Goal: Task Accomplishment & Management: Manage account settings

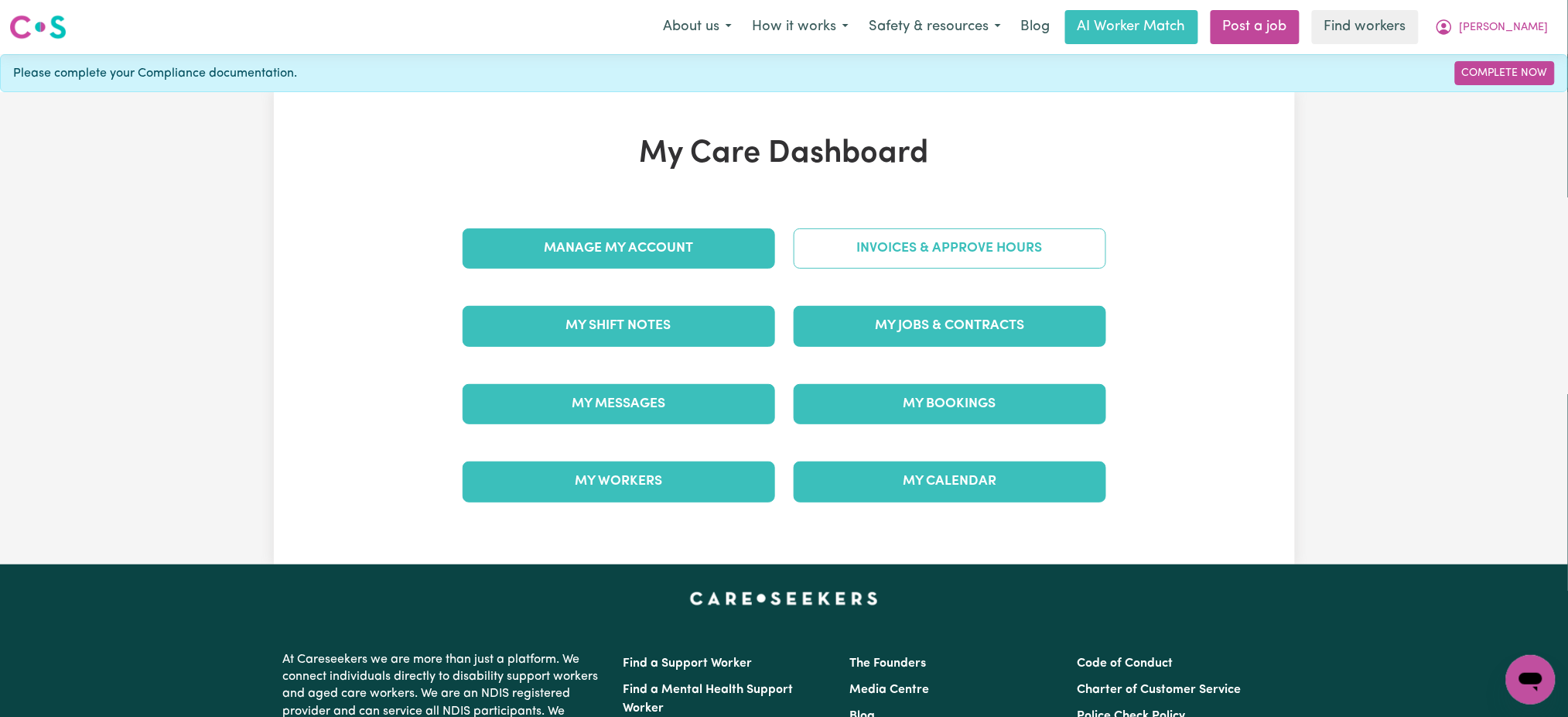
click at [963, 249] on link "Invoices & Approve Hours" at bounding box center [949, 248] width 312 height 40
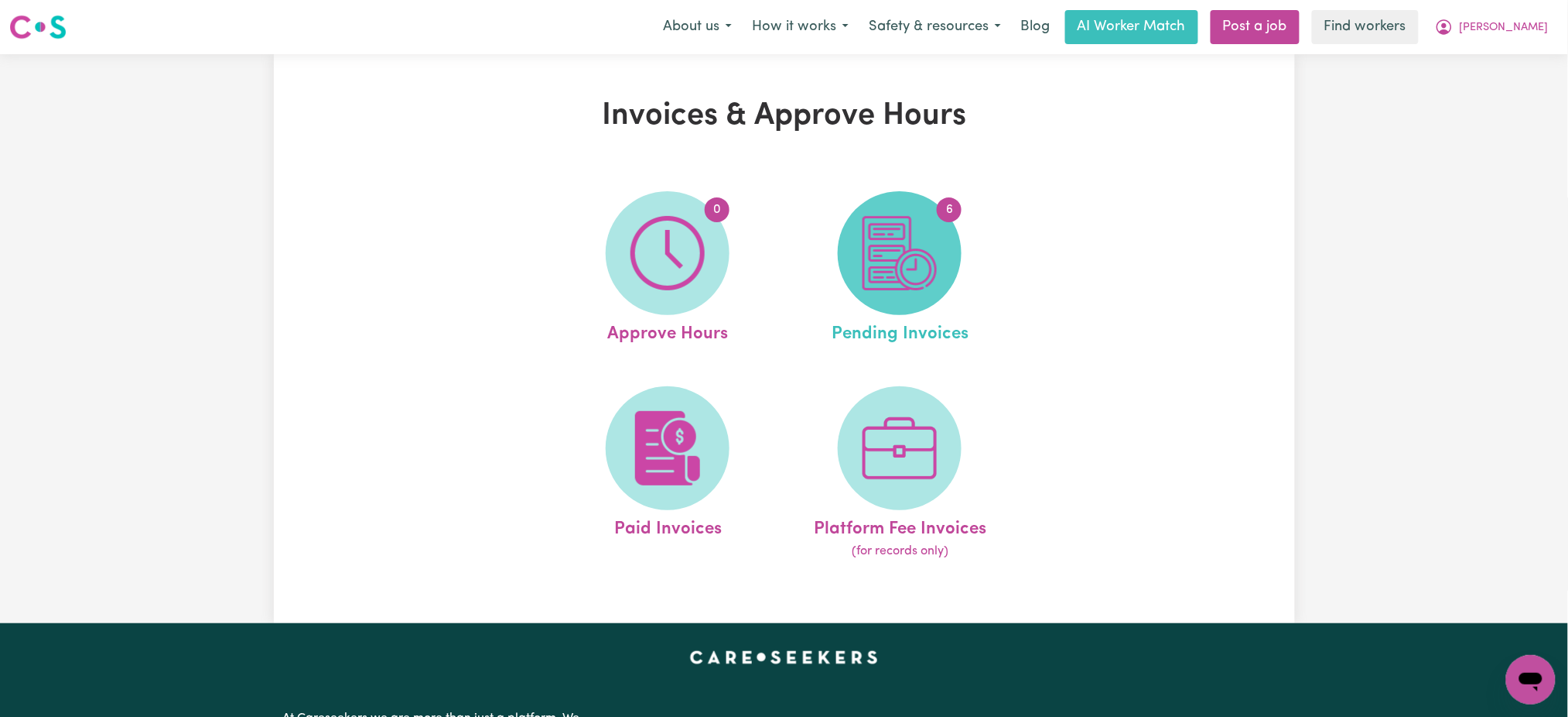
click at [925, 237] on img at bounding box center [900, 253] width 74 height 74
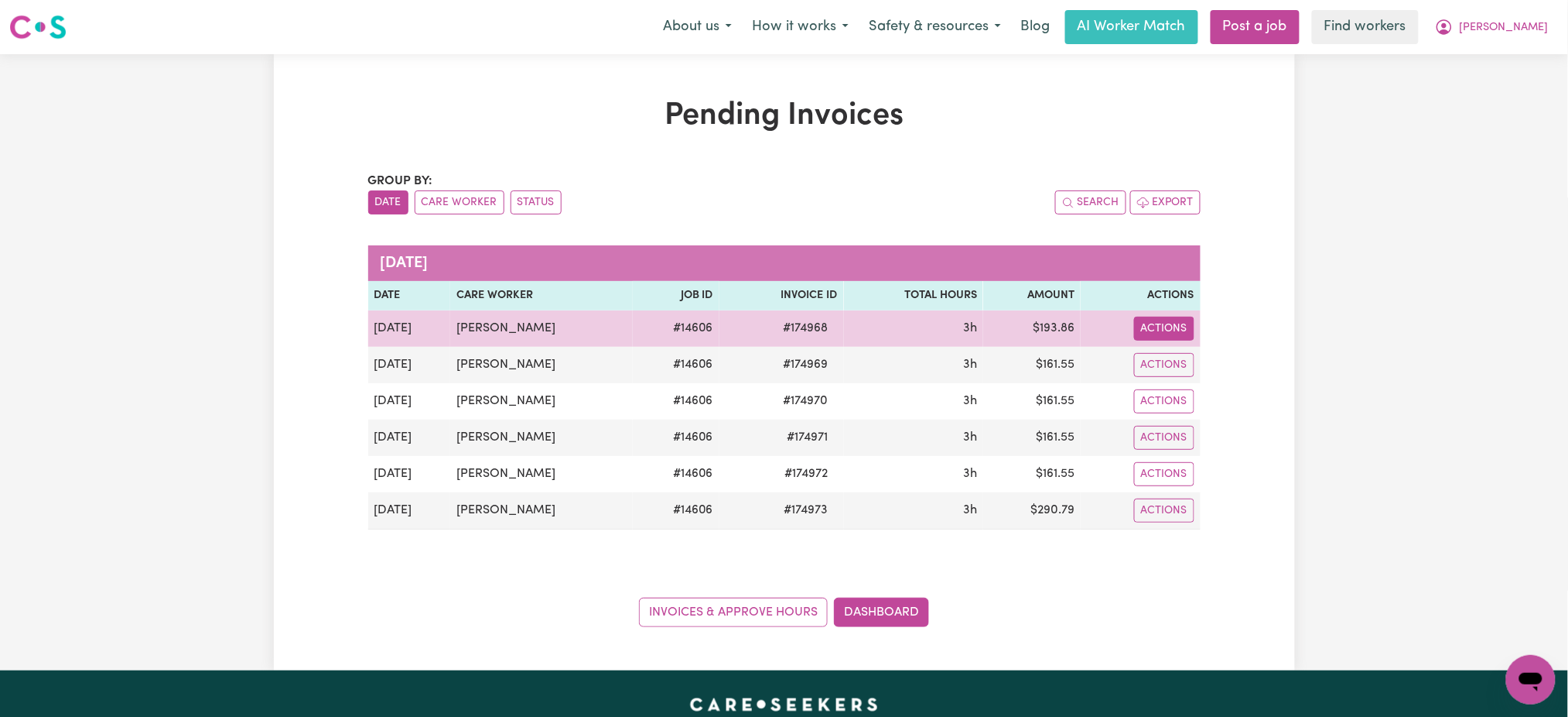
click at [1183, 317] on button "Actions" at bounding box center [1164, 329] width 61 height 24
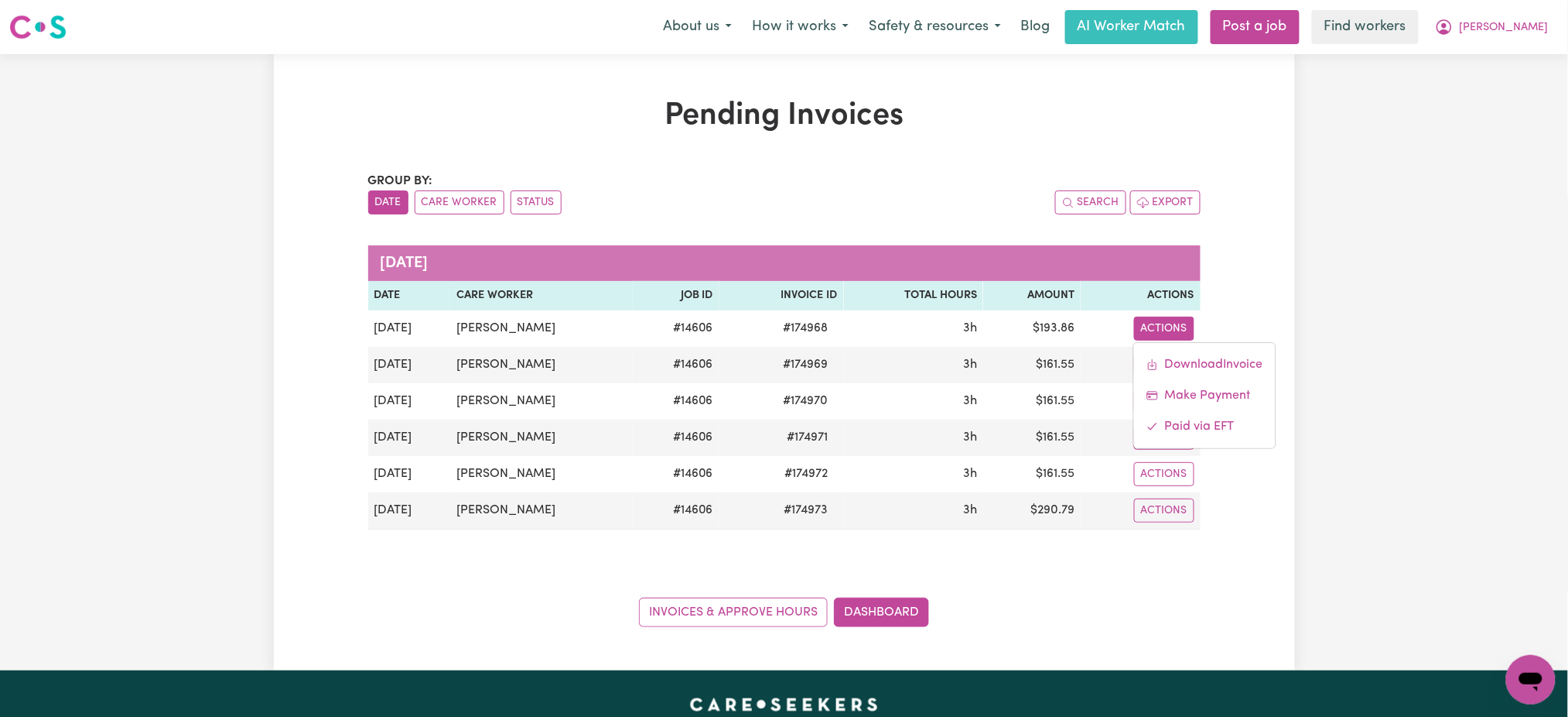
click at [1213, 266] on div "Pending Invoices Group by: Date Care Worker Status Search Export [DATE] Date Ca…" at bounding box center [784, 362] width 1022 height 530
click at [1530, 24] on span "[PERSON_NAME]" at bounding box center [1505, 27] width 89 height 17
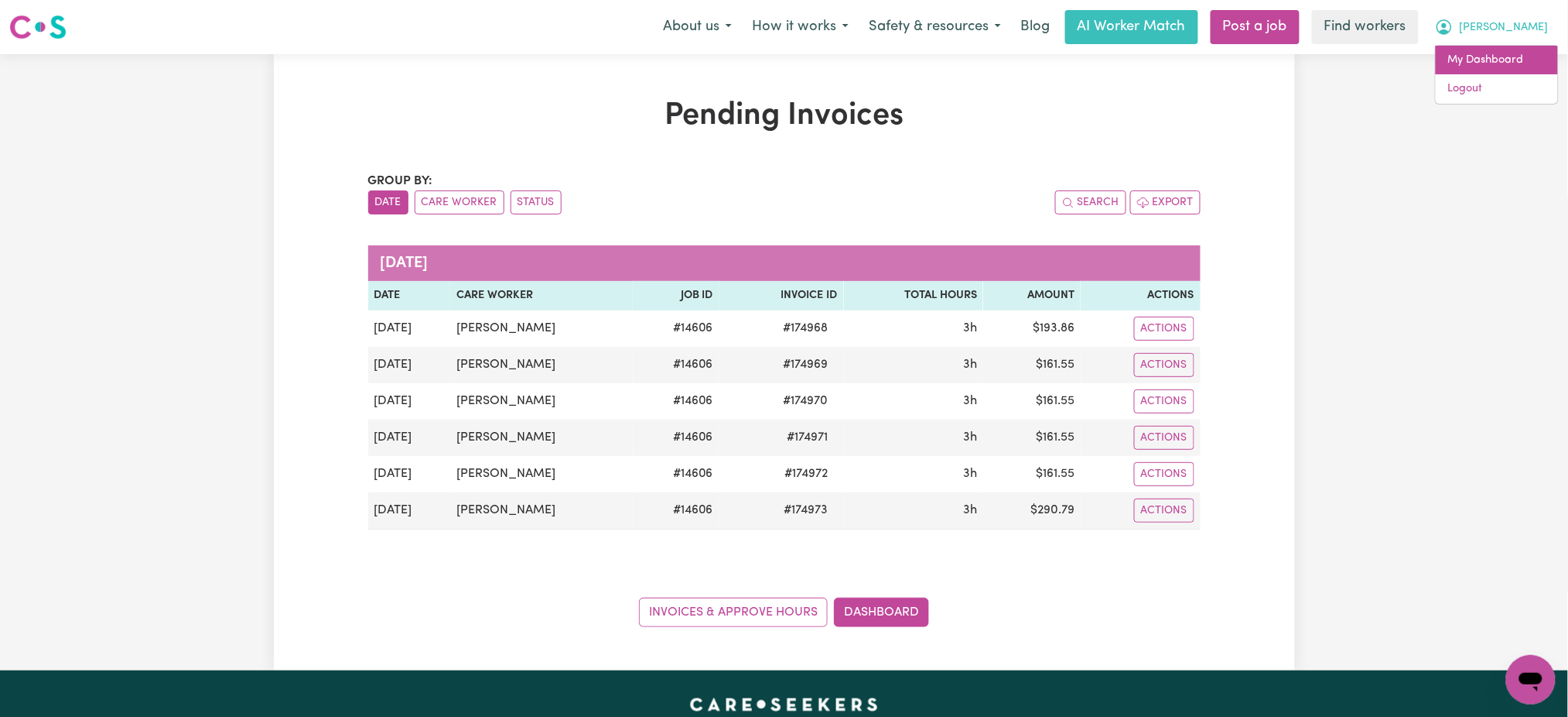
click at [1508, 56] on link "My Dashboard" at bounding box center [1497, 60] width 122 height 29
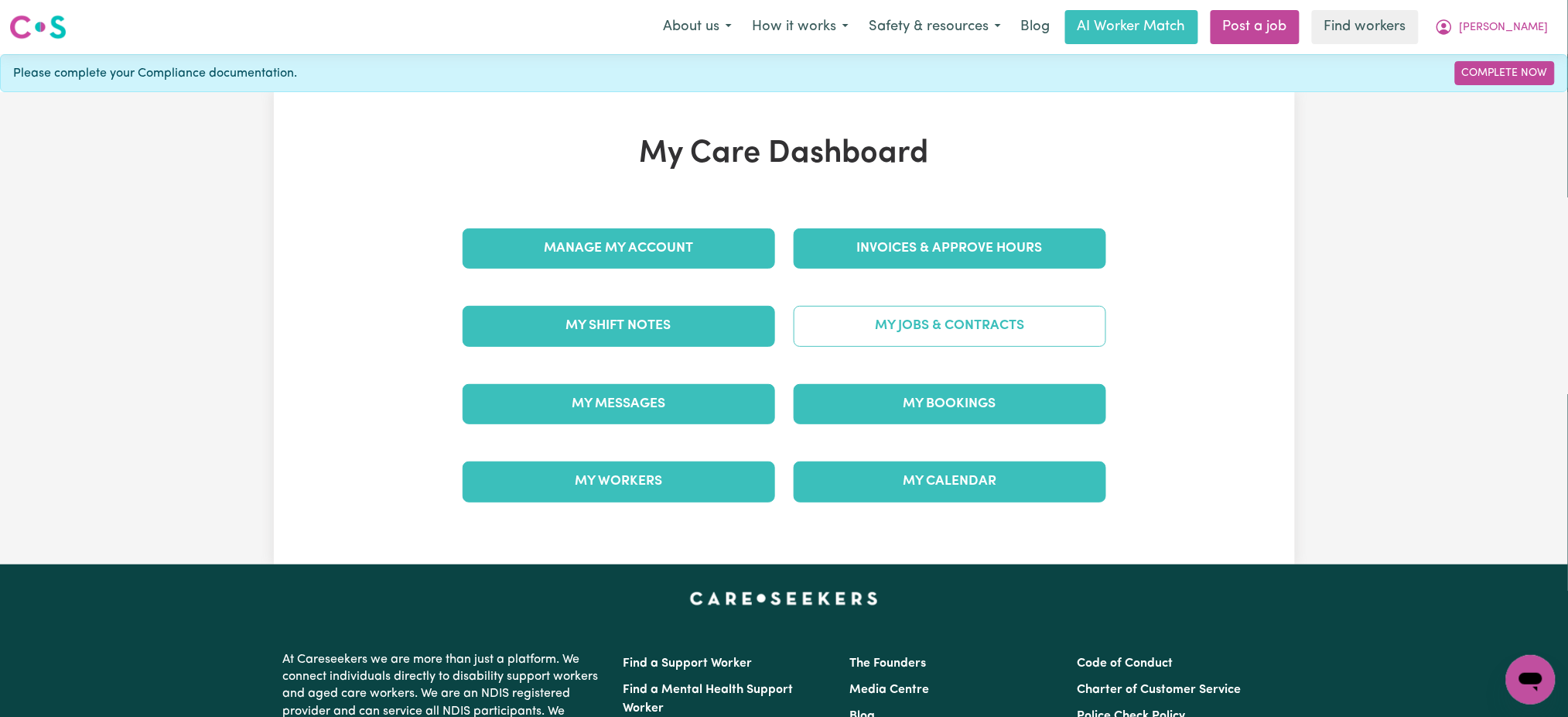
click at [910, 327] on link "My Jobs & Contracts" at bounding box center [949, 326] width 312 height 40
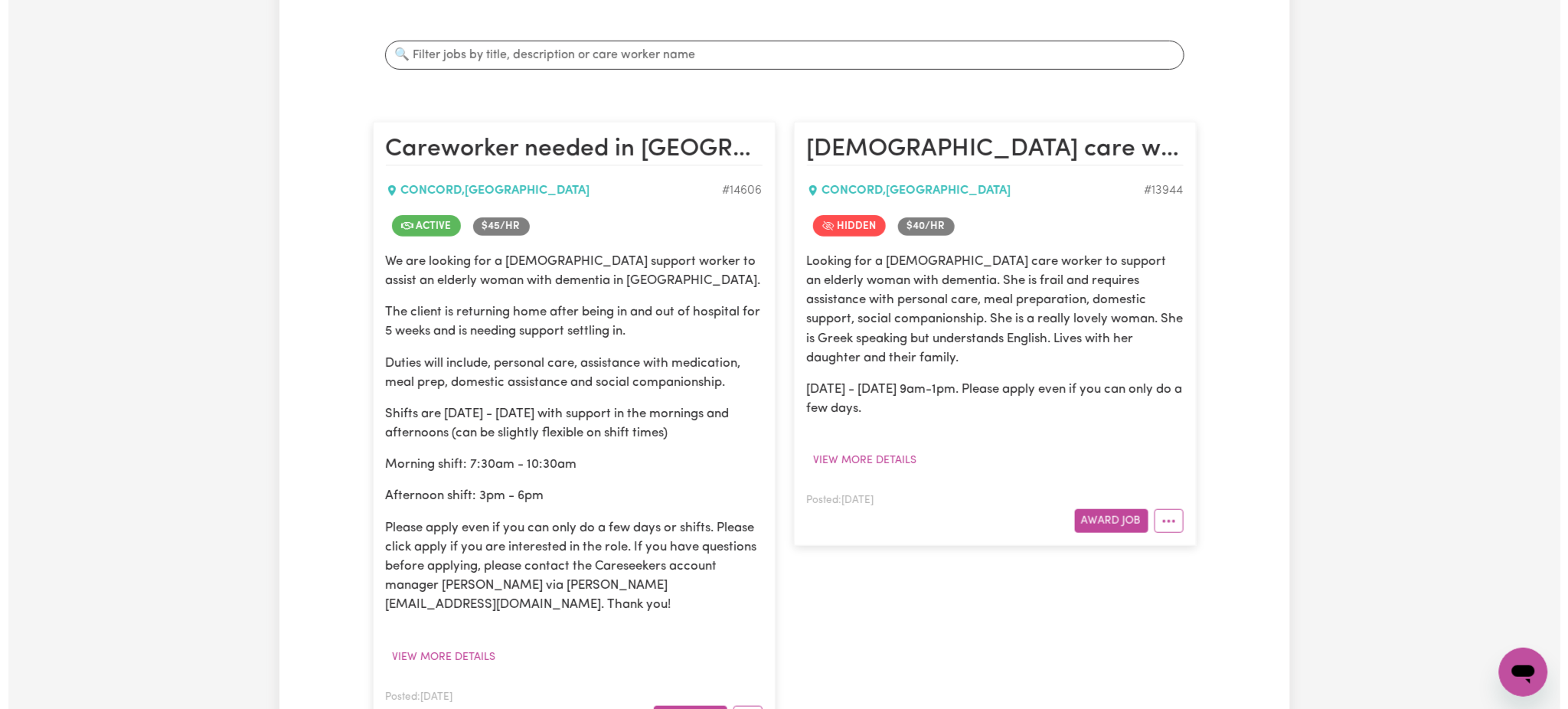
scroll to position [510, 0]
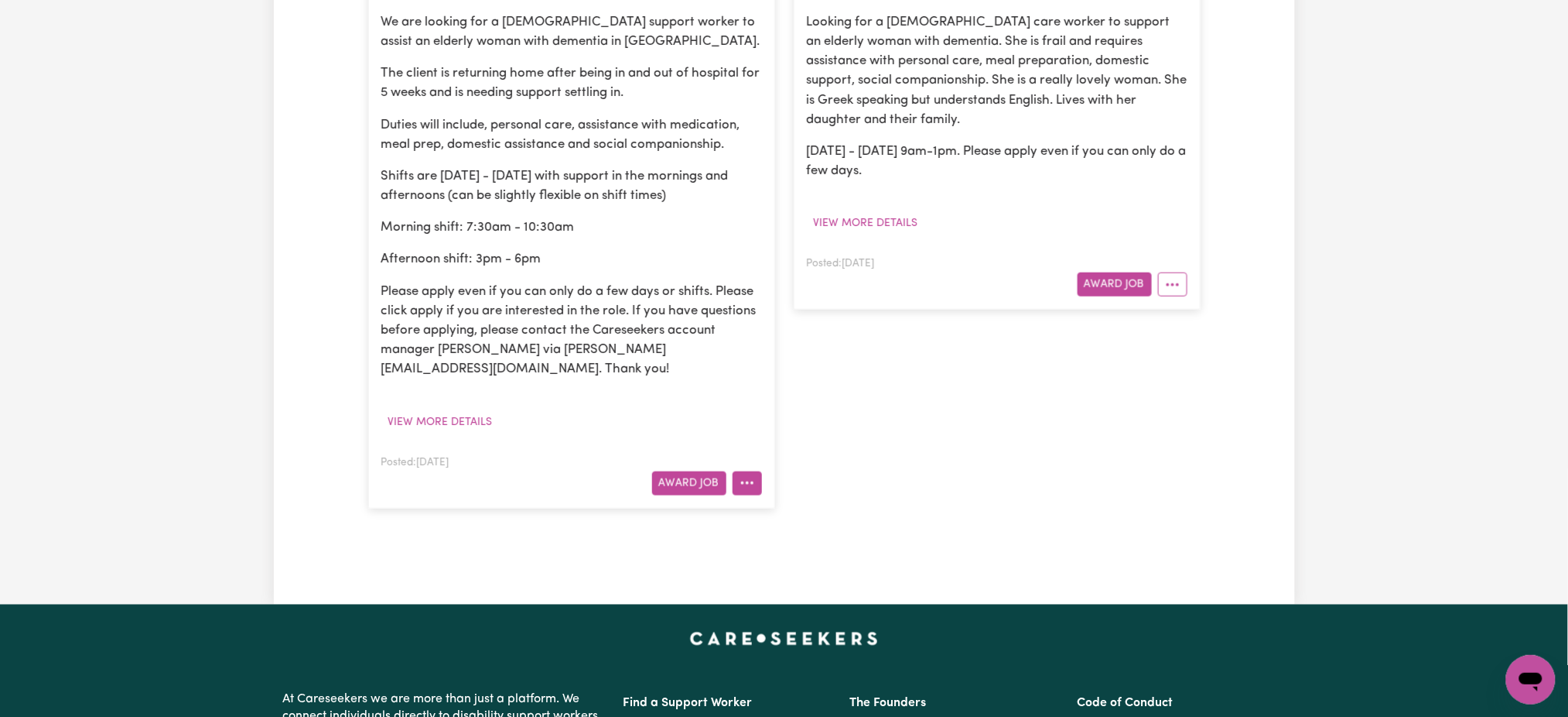
click at [749, 475] on icon "More options" at bounding box center [747, 483] width 15 height 15
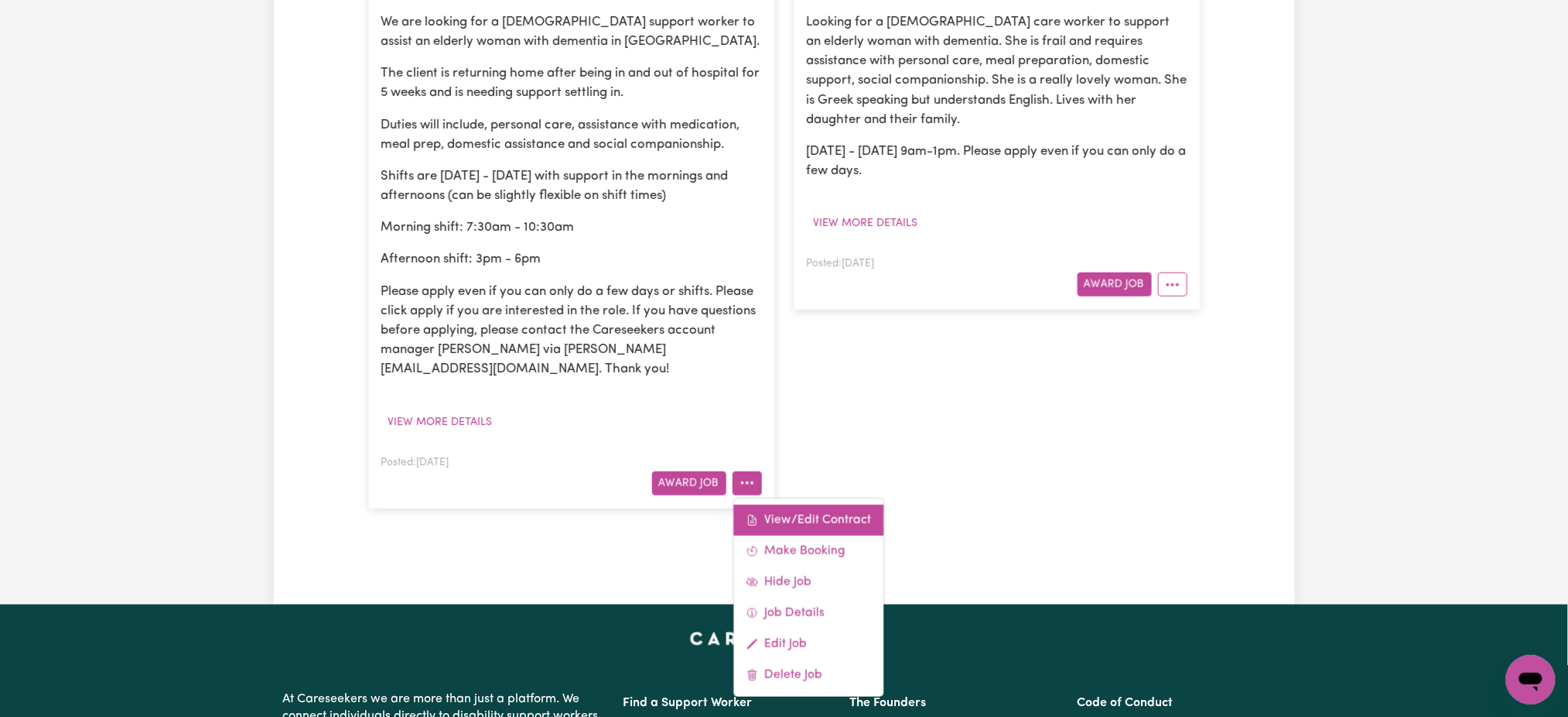
click at [832, 505] on link "View/Edit Contract" at bounding box center [809, 521] width 150 height 31
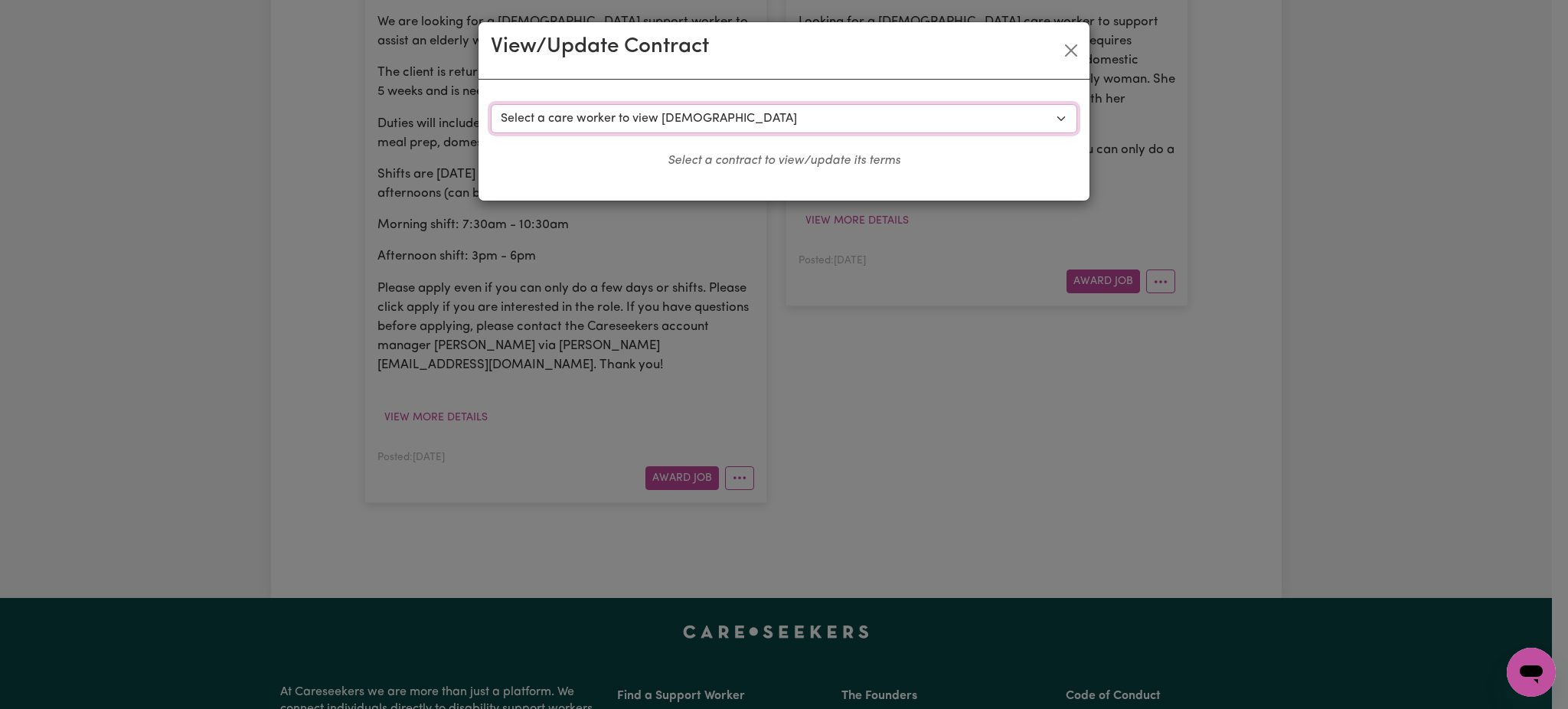
drag, startPoint x: 716, startPoint y: 118, endPoint x: 708, endPoint y: 123, distance: 9.4
click at [716, 118] on select "Select a care worker to view [DEMOGRAPHIC_DATA] #10429 - [PERSON_NAME] (contrac…" at bounding box center [784, 118] width 587 height 29
select select "10042"
click at [491, 104] on select "Select a care worker to view [DEMOGRAPHIC_DATA] #10429 - [PERSON_NAME] (contrac…" at bounding box center [784, 118] width 587 height 29
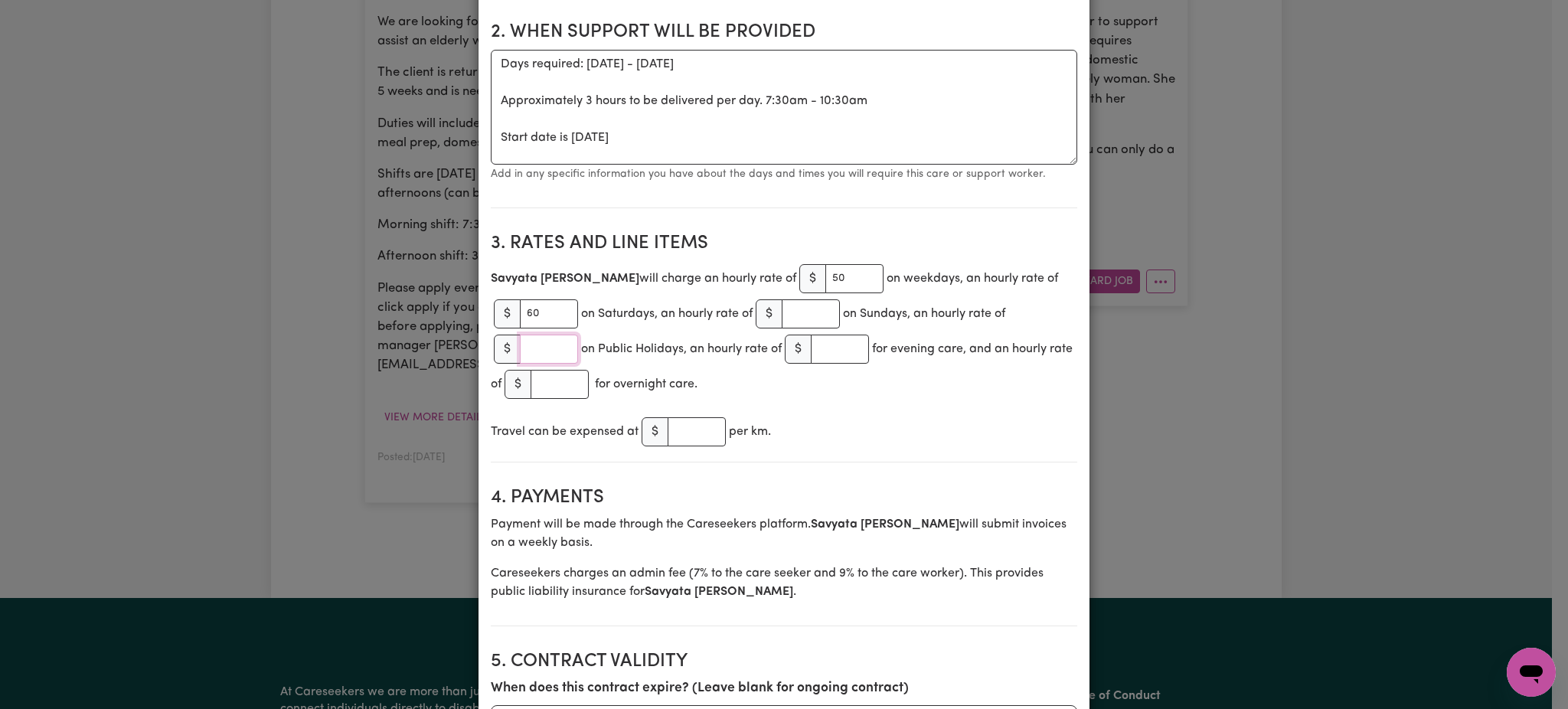
click at [523, 348] on input "number" at bounding box center [549, 349] width 58 height 29
type input "90"
click at [599, 297] on div "[PERSON_NAME] will charge an hourly rate of $ 50 on weekdays, an hourly rate of…" at bounding box center [784, 331] width 587 height 141
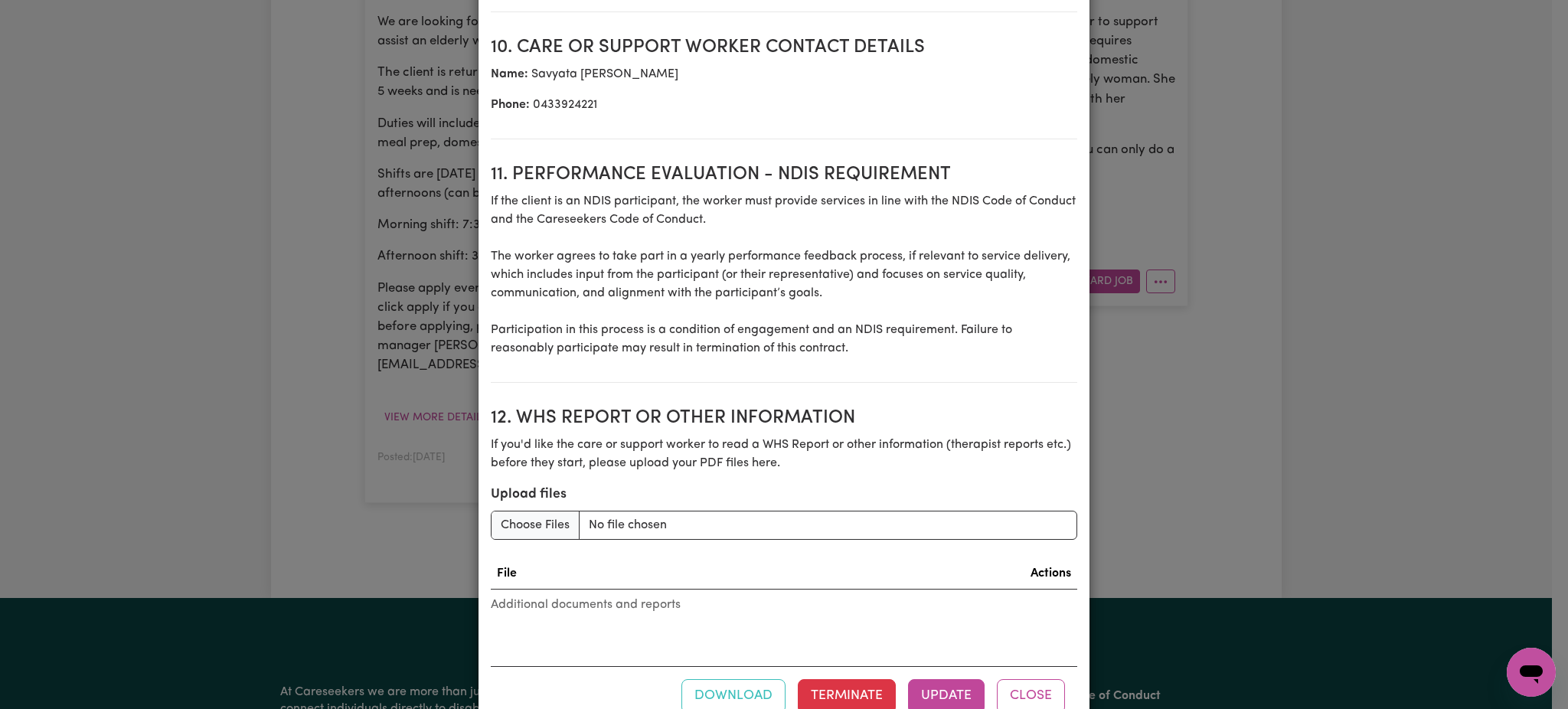
scroll to position [1997, 0]
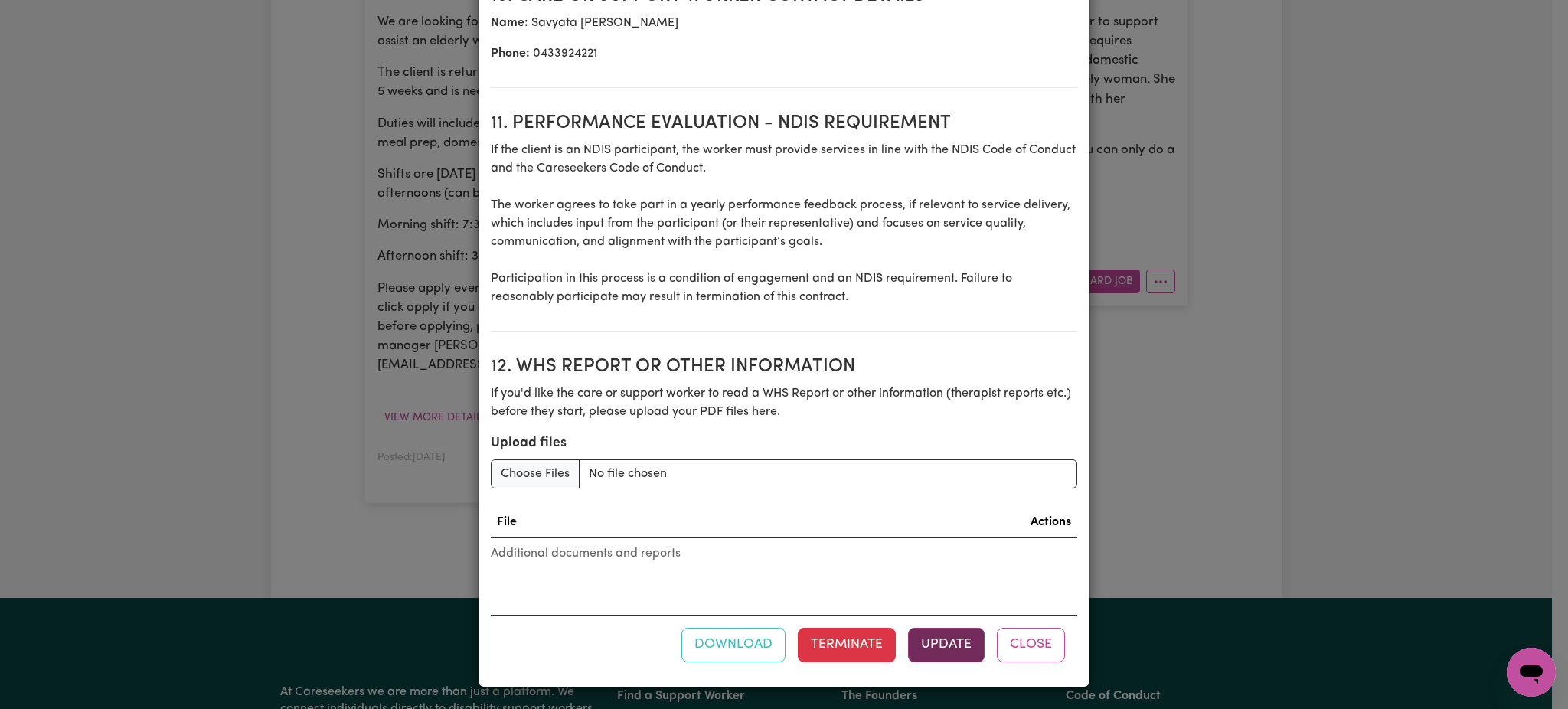
click at [925, 642] on button "Update" at bounding box center [947, 645] width 77 height 34
click at [1038, 658] on button "Close" at bounding box center [1031, 645] width 68 height 34
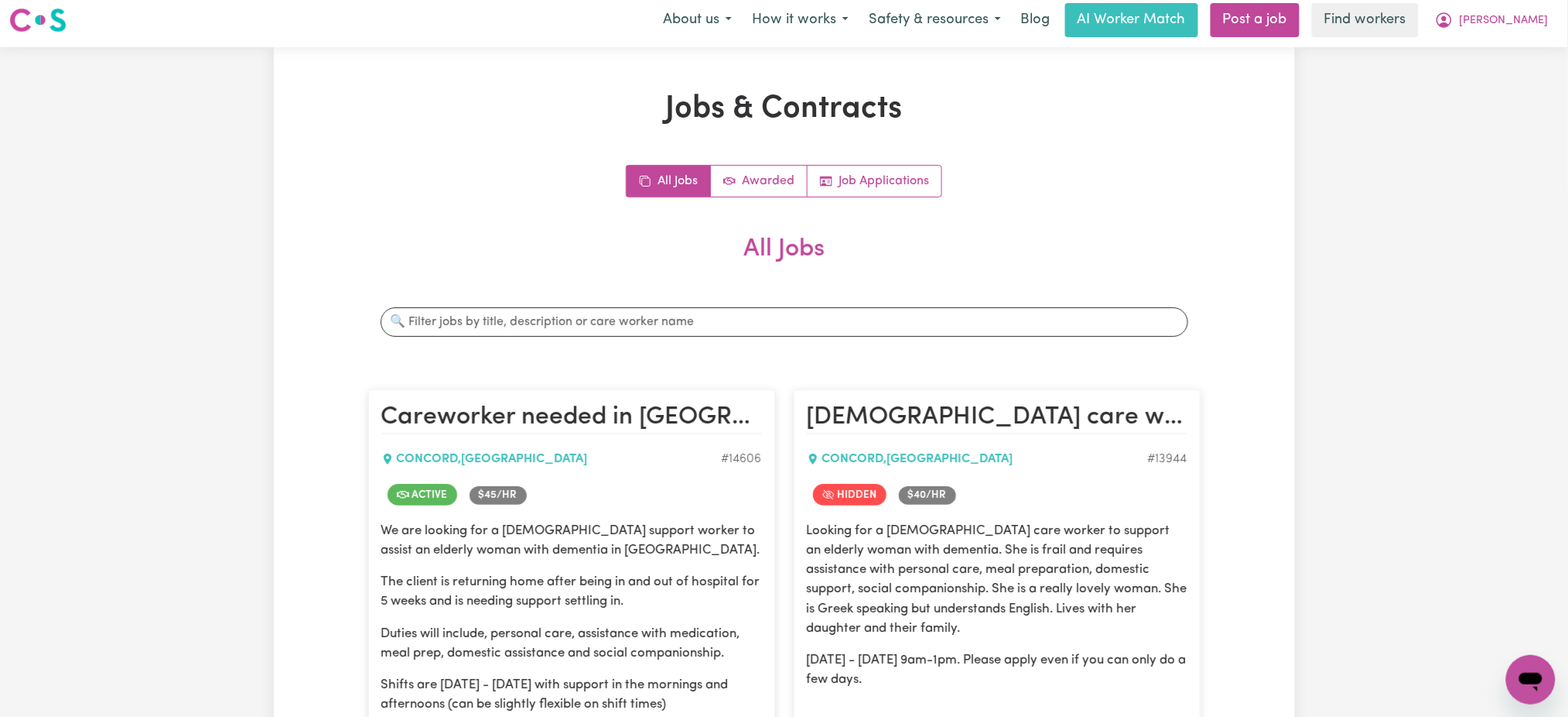
scroll to position [0, 0]
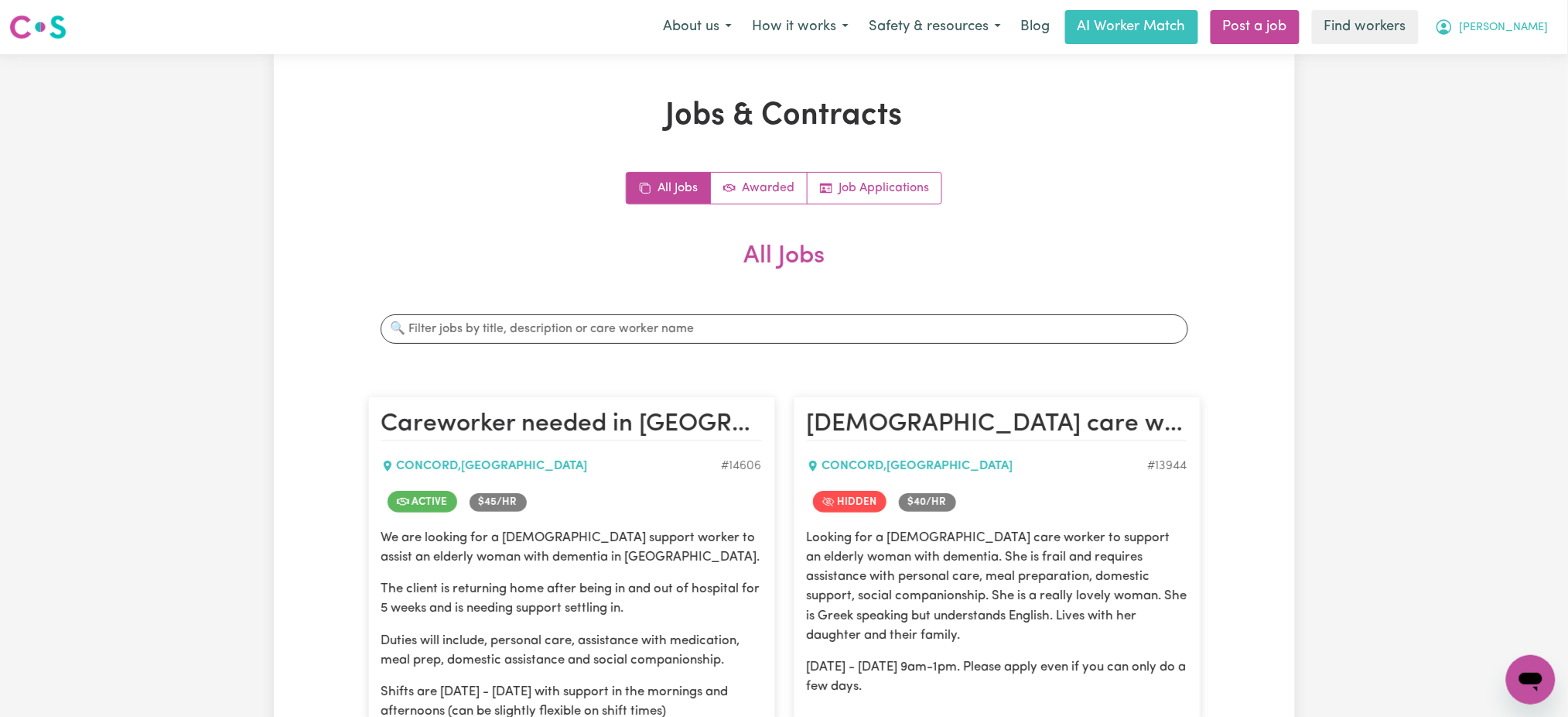
click at [1524, 25] on span "[PERSON_NAME]" at bounding box center [1505, 27] width 89 height 17
click at [1509, 67] on link "My Dashboard" at bounding box center [1497, 60] width 122 height 29
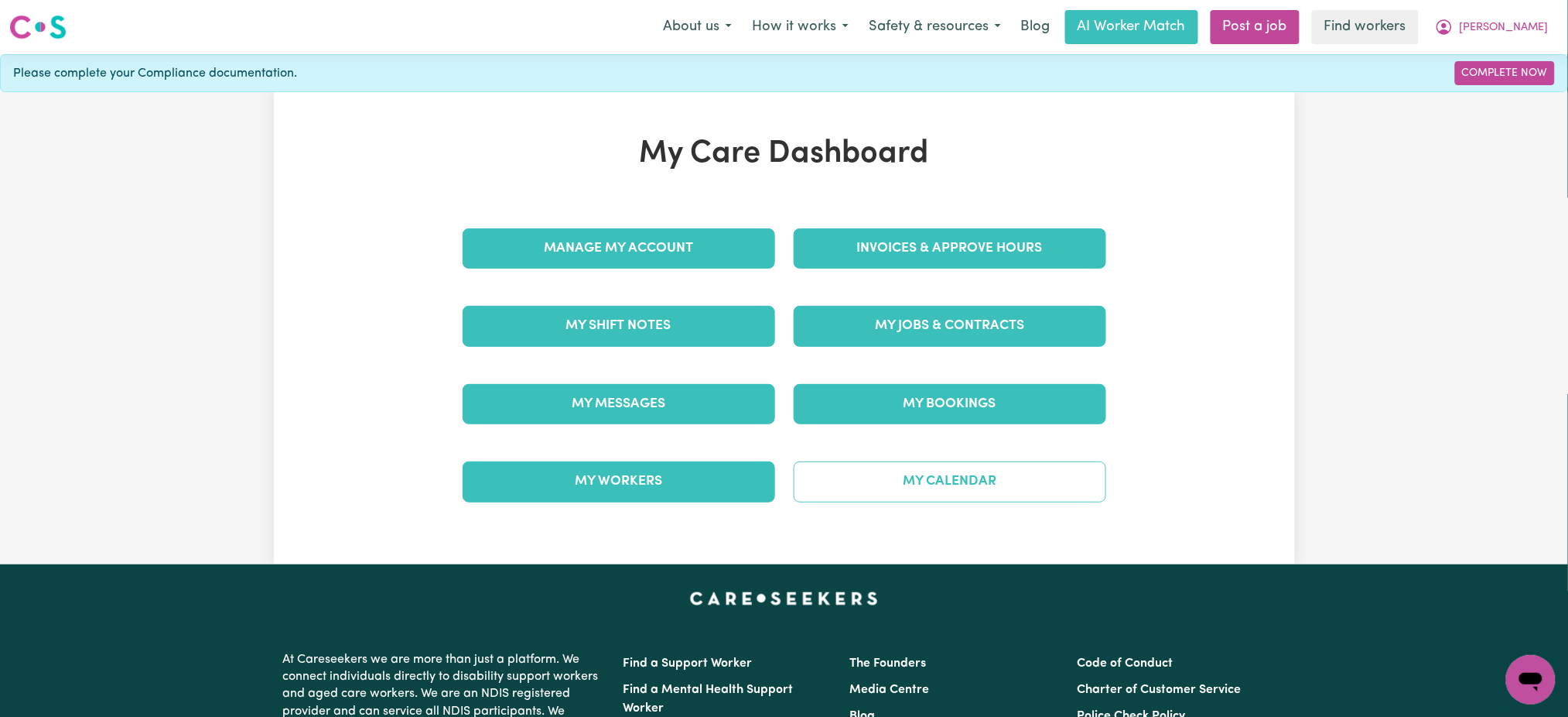
click at [941, 483] on link "My Calendar" at bounding box center [949, 482] width 312 height 40
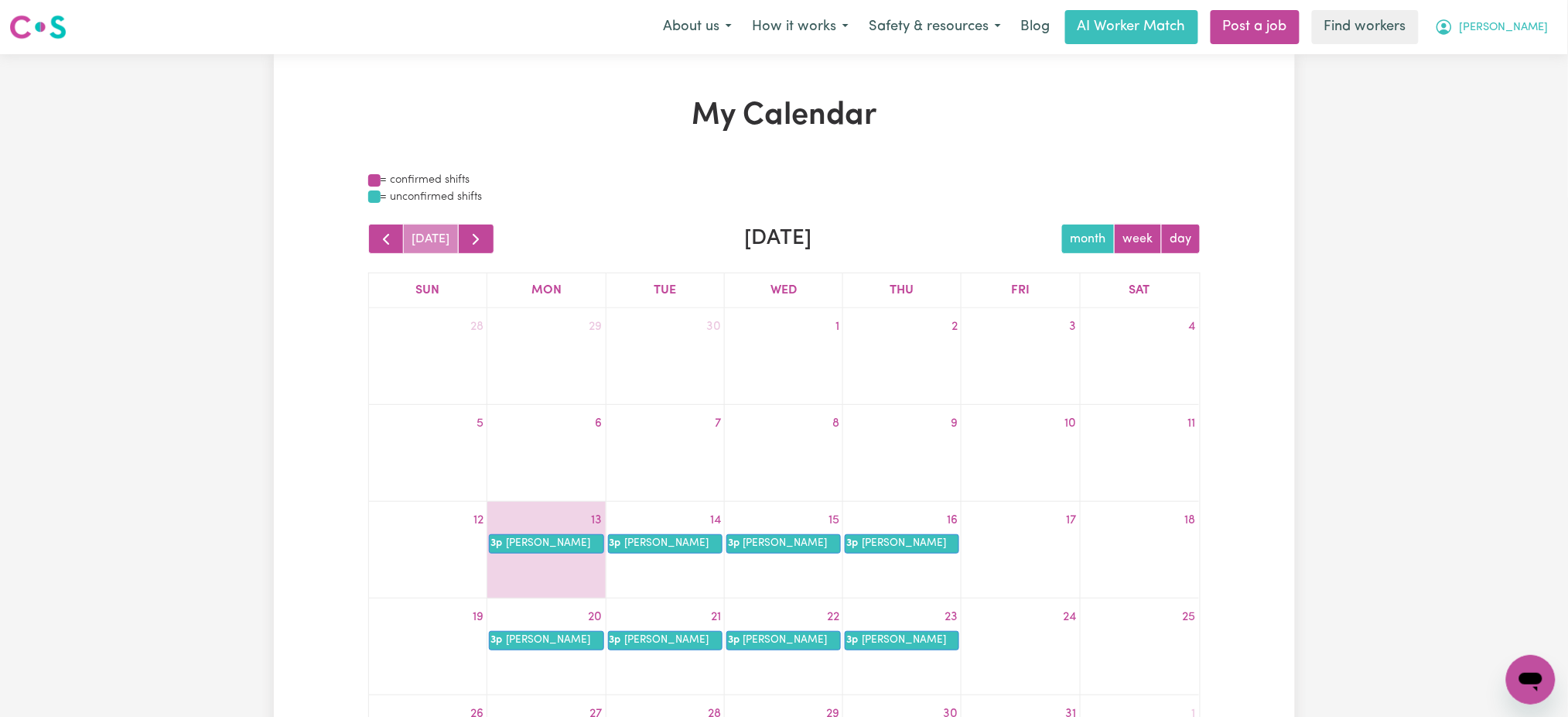
click at [1554, 28] on button "[PERSON_NAME]" at bounding box center [1492, 27] width 134 height 33
click at [1498, 54] on link "My Dashboard" at bounding box center [1497, 60] width 122 height 29
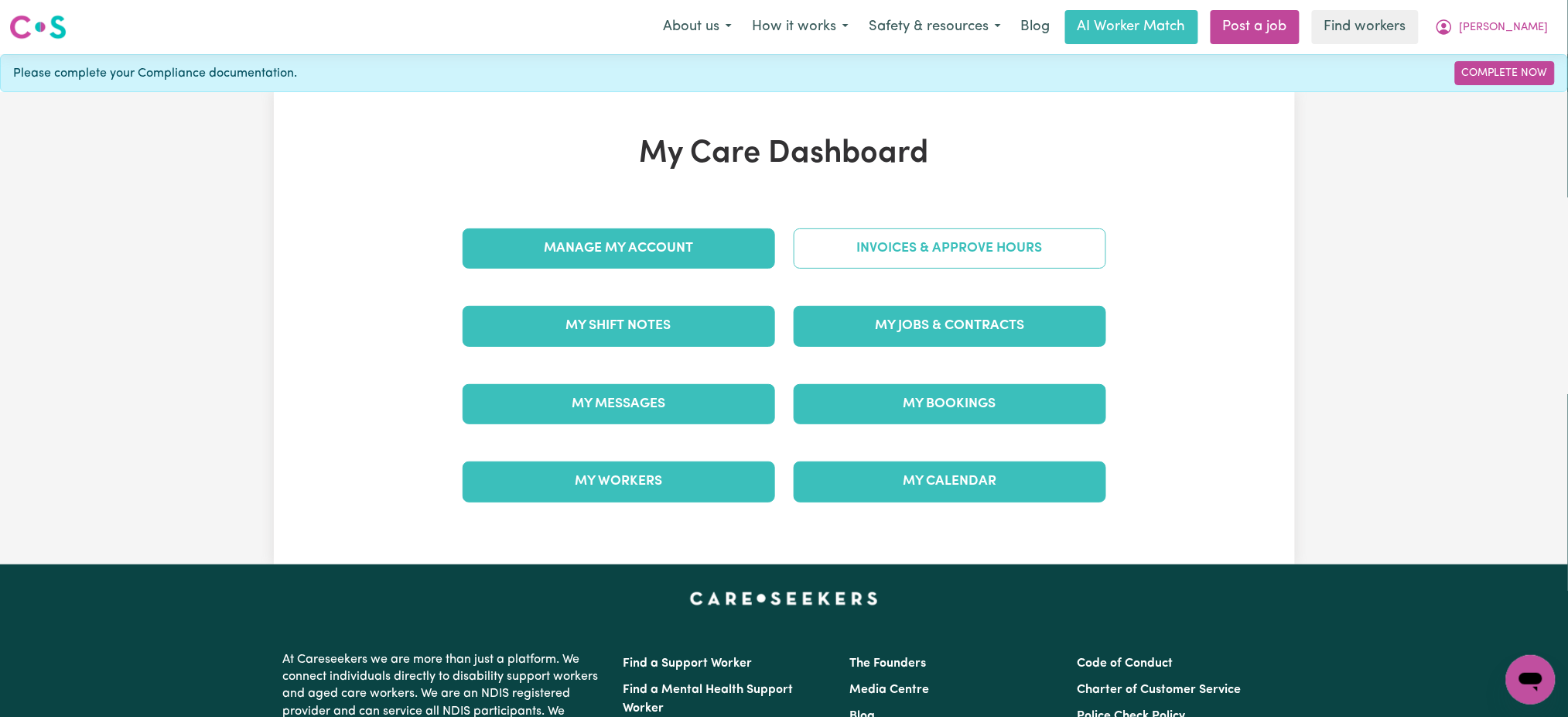
click at [935, 235] on link "Invoices & Approve Hours" at bounding box center [949, 248] width 312 height 40
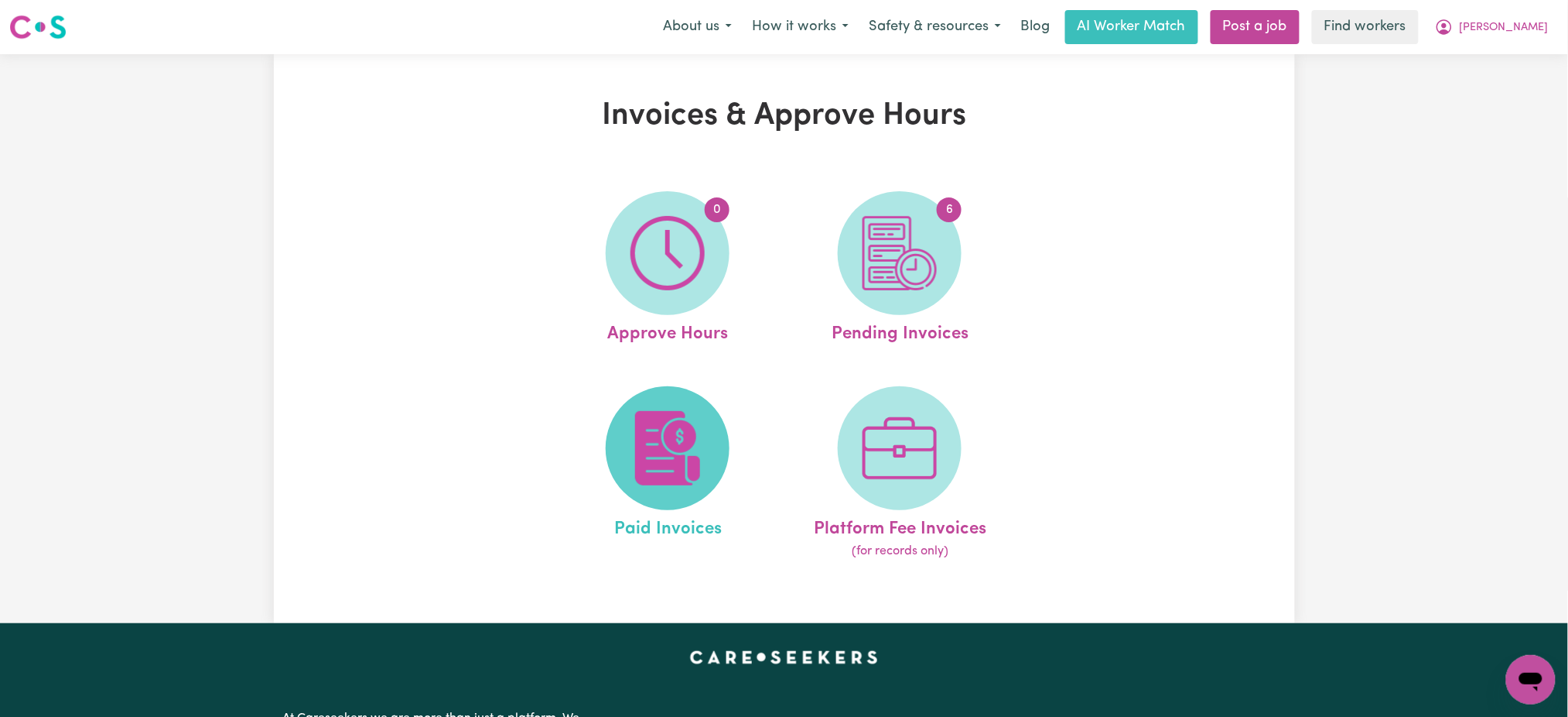
click at [654, 505] on span at bounding box center [668, 448] width 124 height 124
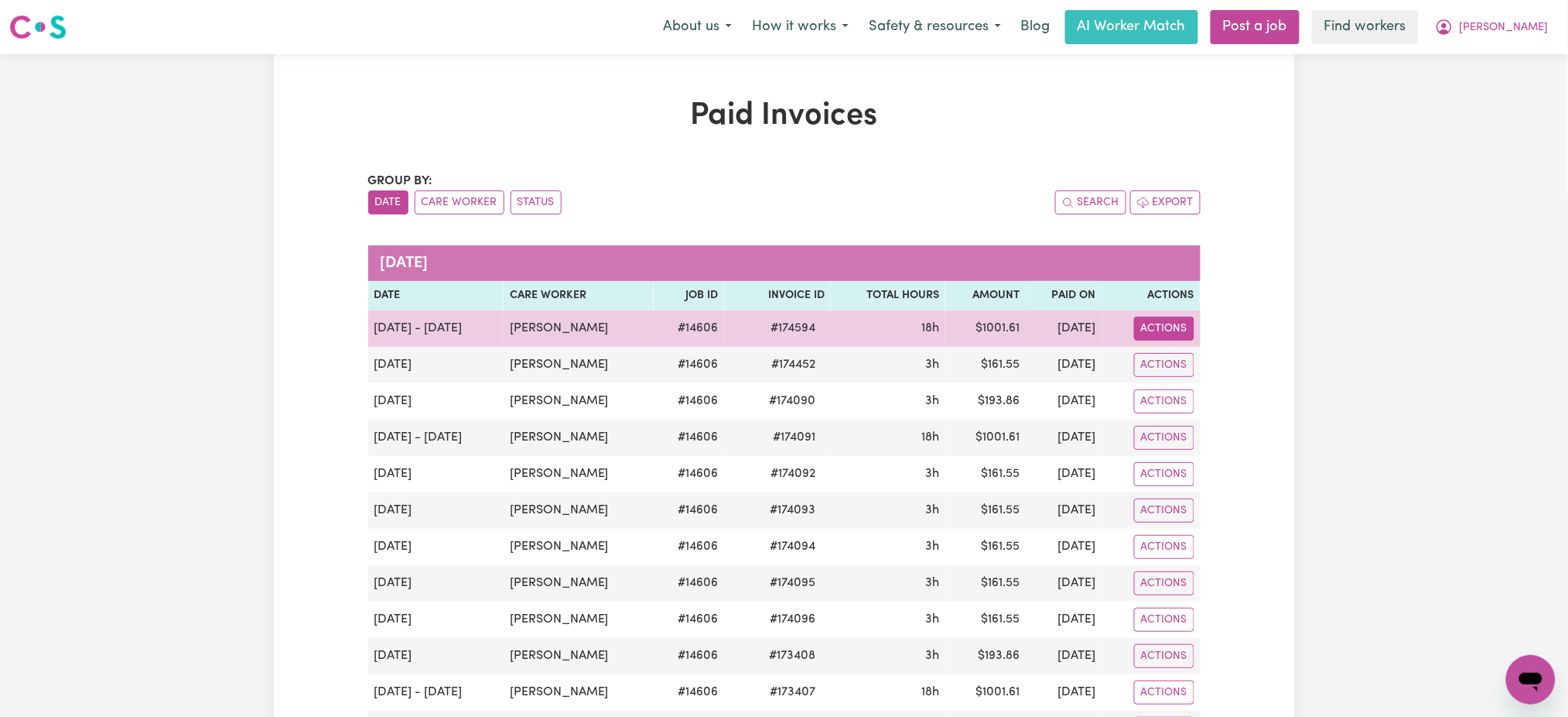
click at [1149, 328] on button "Actions" at bounding box center [1164, 329] width 61 height 24
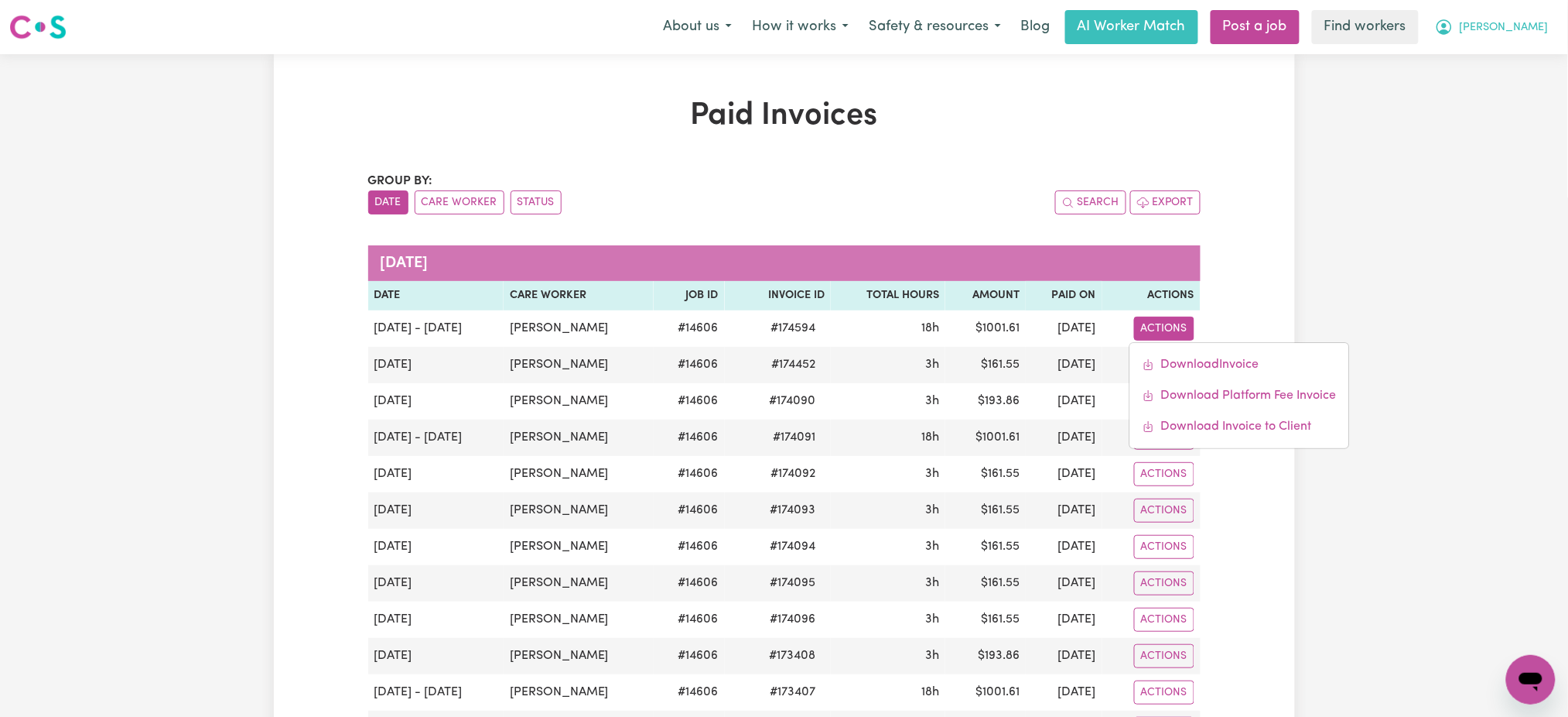
click at [1520, 33] on span "[PERSON_NAME]" at bounding box center [1505, 27] width 89 height 17
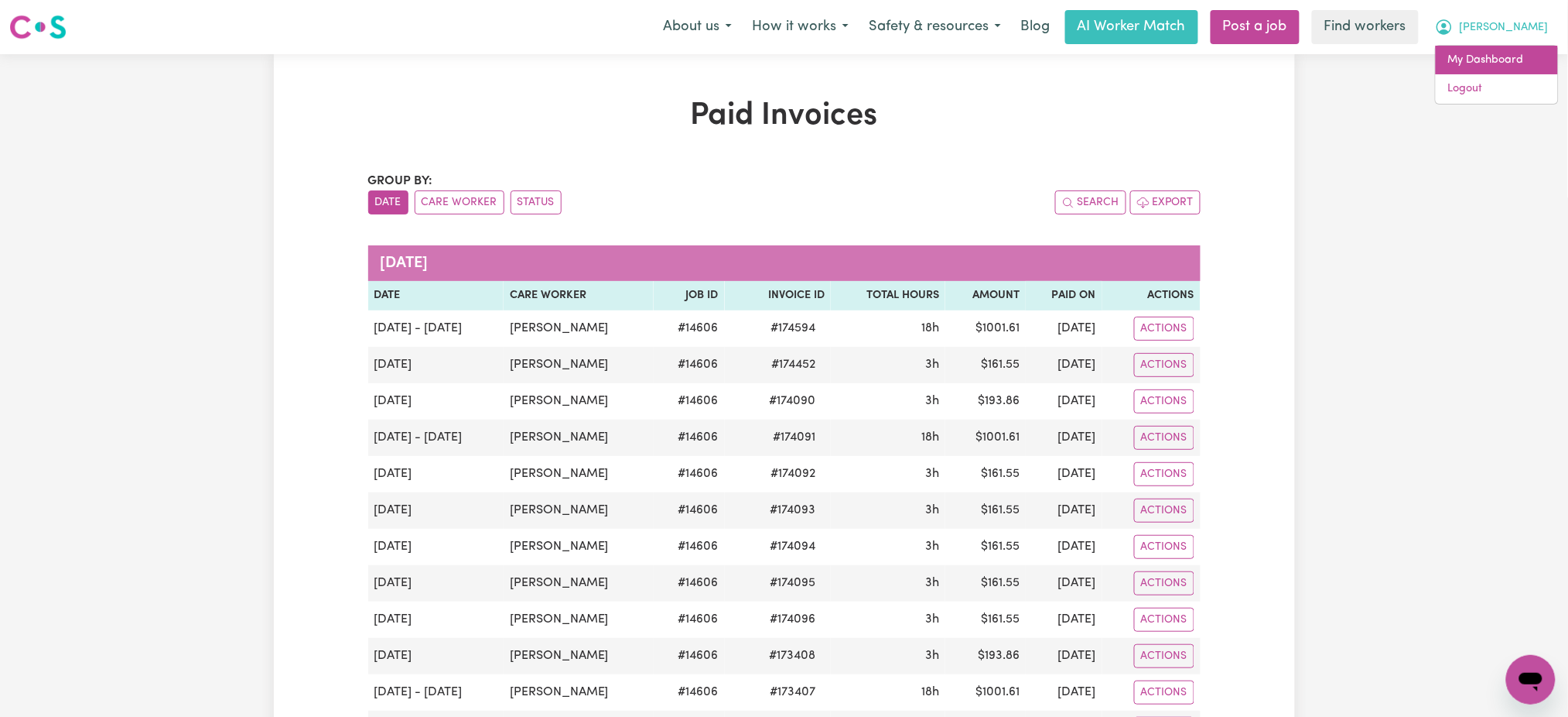
click at [1508, 58] on link "My Dashboard" at bounding box center [1497, 60] width 122 height 29
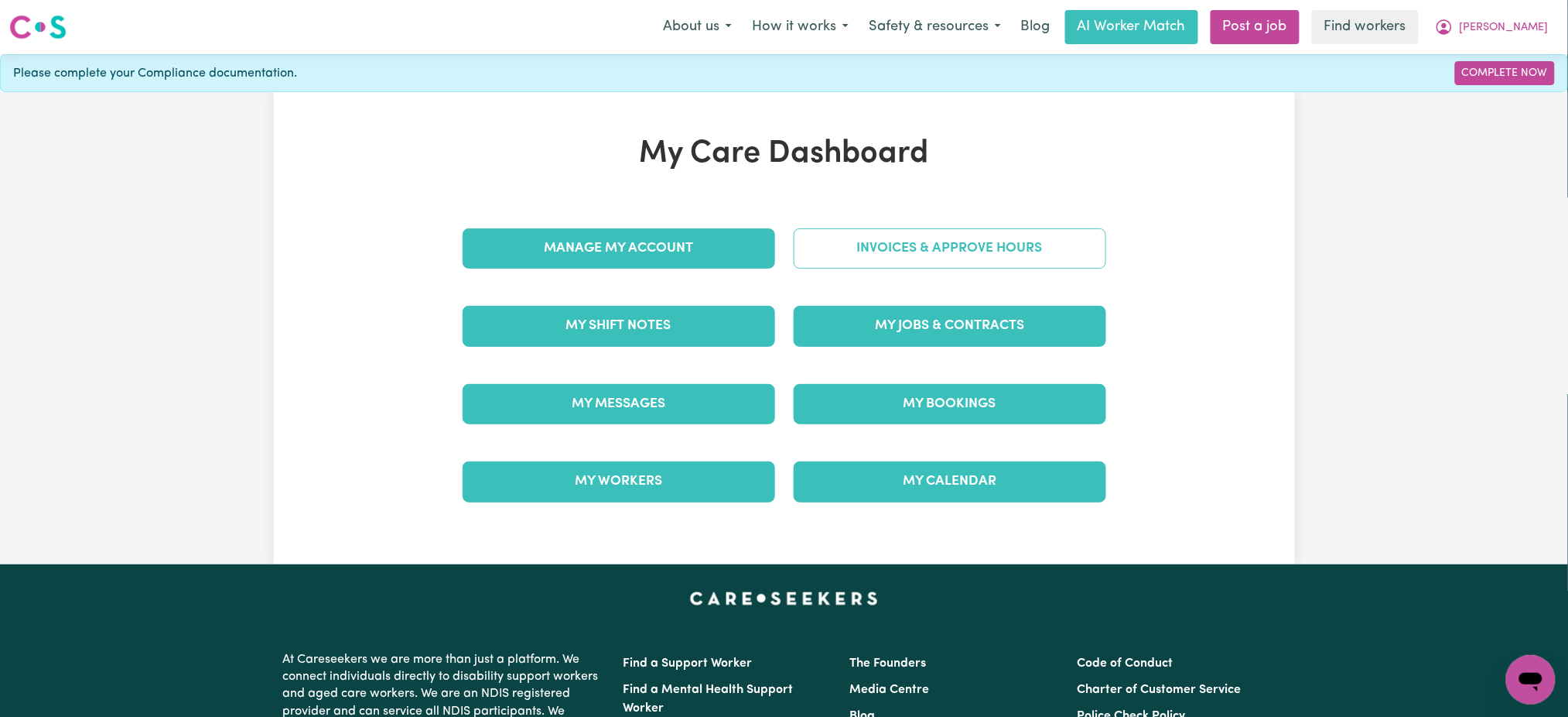
click at [884, 233] on link "Invoices & Approve Hours" at bounding box center [949, 248] width 312 height 40
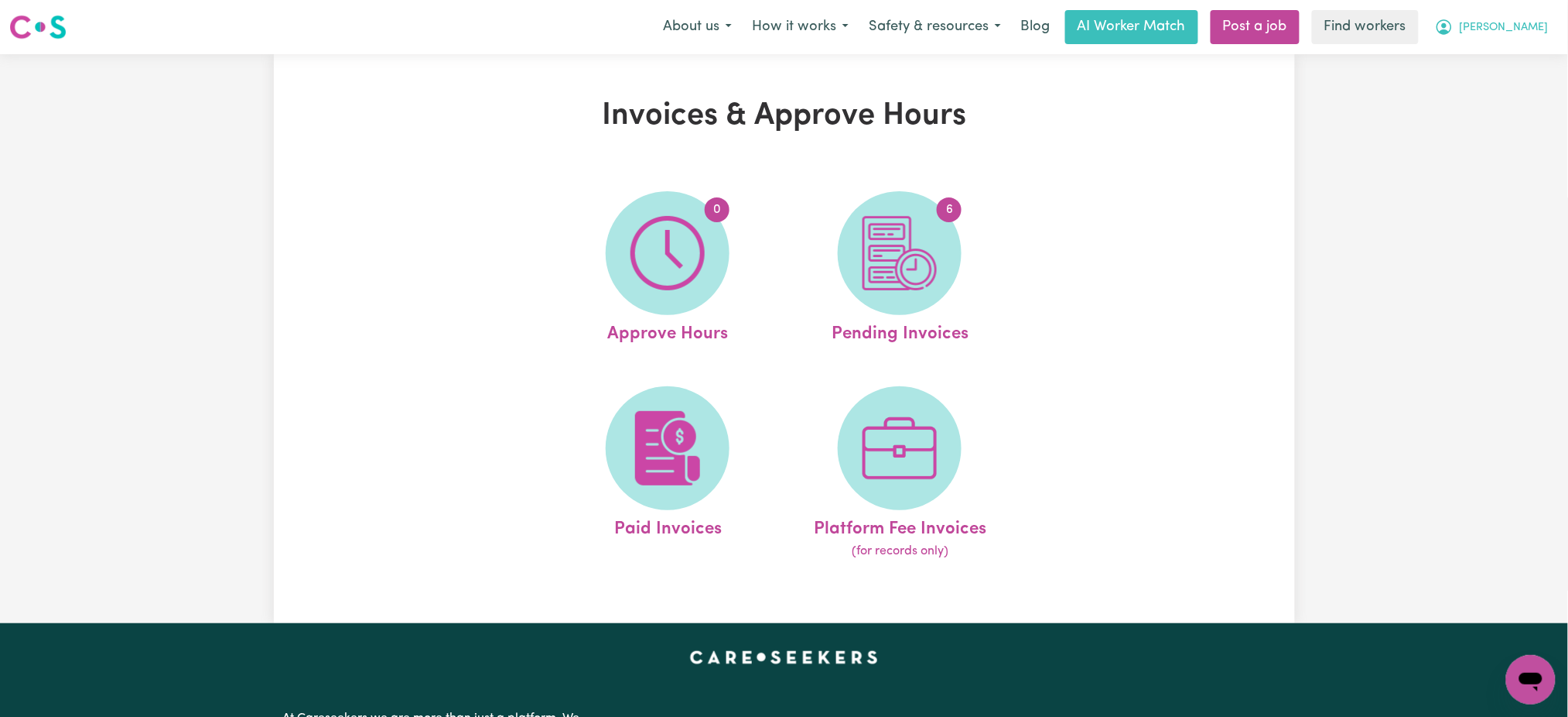
click at [1541, 40] on button "[PERSON_NAME]" at bounding box center [1492, 27] width 134 height 33
click at [1504, 62] on link "My Dashboard" at bounding box center [1497, 60] width 122 height 29
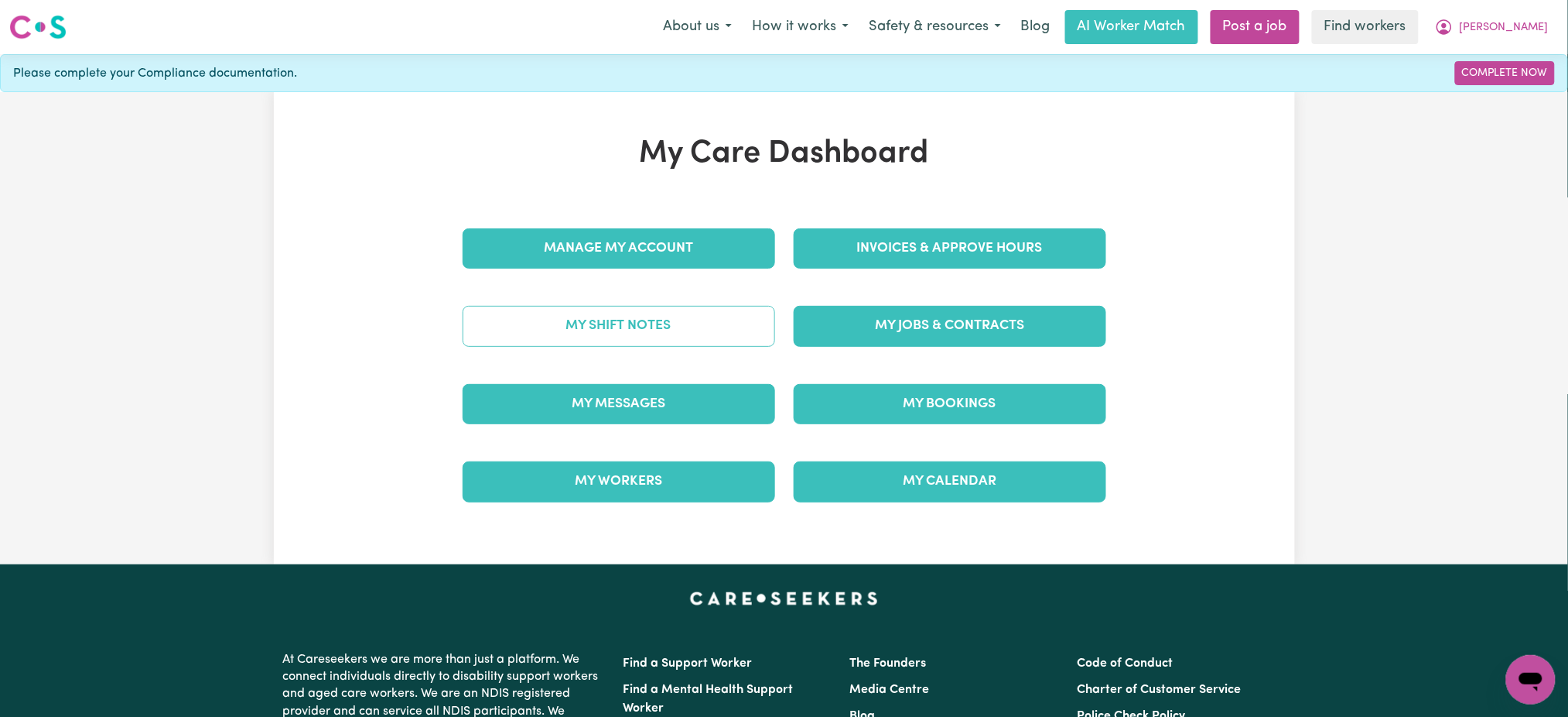
click at [702, 332] on link "My Shift Notes" at bounding box center [618, 326] width 312 height 40
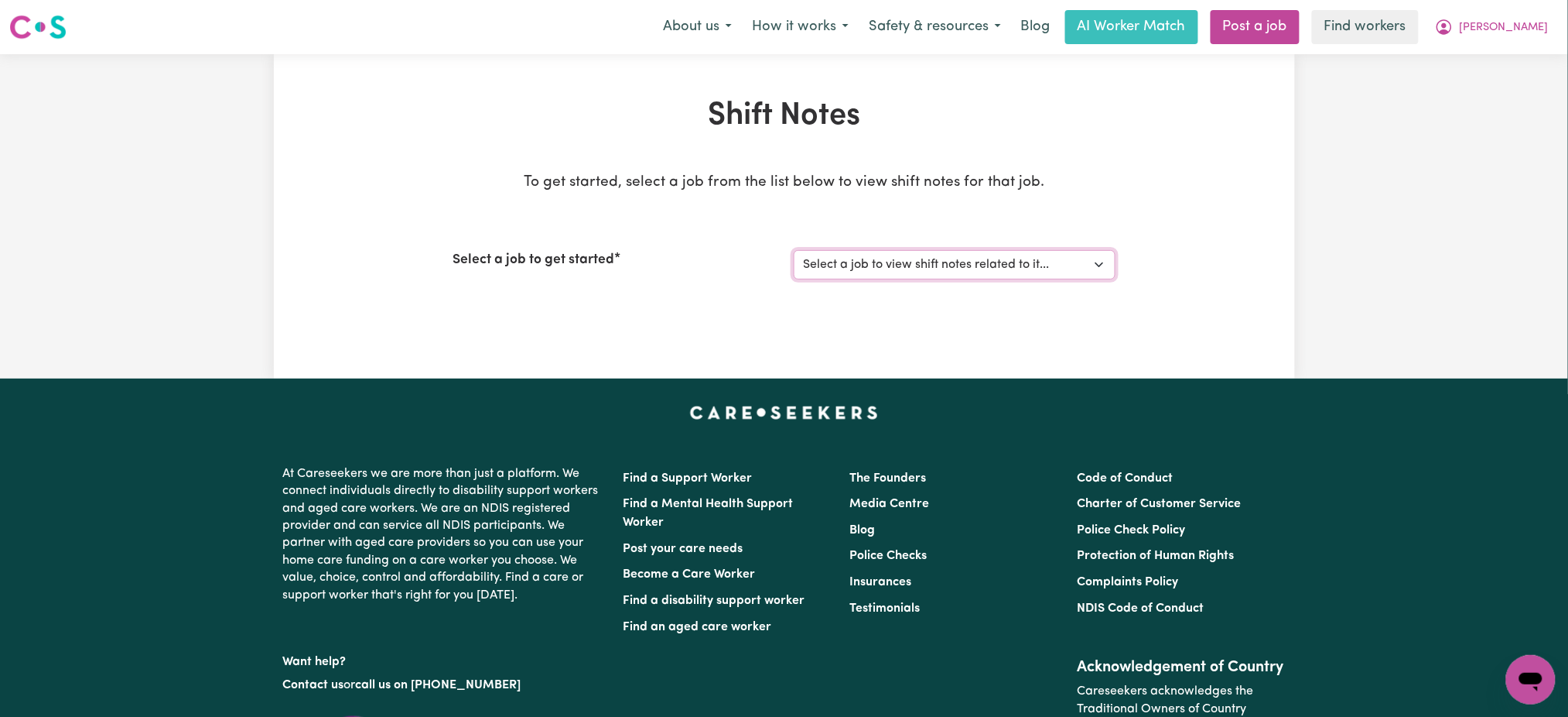
click at [889, 253] on select "Select a job to view shift notes related to it... Careworker needed in [GEOGRAP…" at bounding box center [955, 264] width 322 height 29
select select "14606"
click at [794, 250] on select "Select a job to view shift notes related to it... Careworker needed in [GEOGRAP…" at bounding box center [955, 264] width 322 height 29
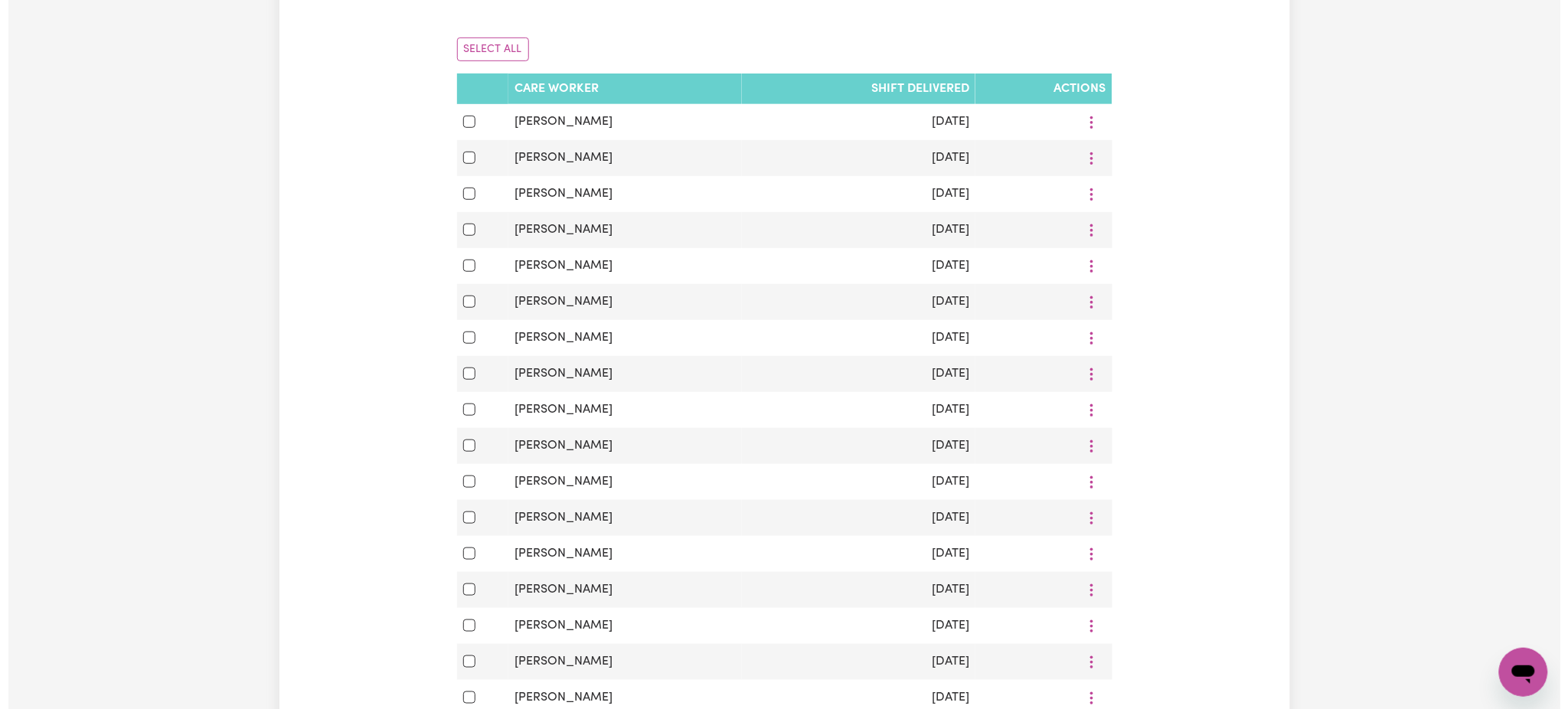
scroll to position [408, 0]
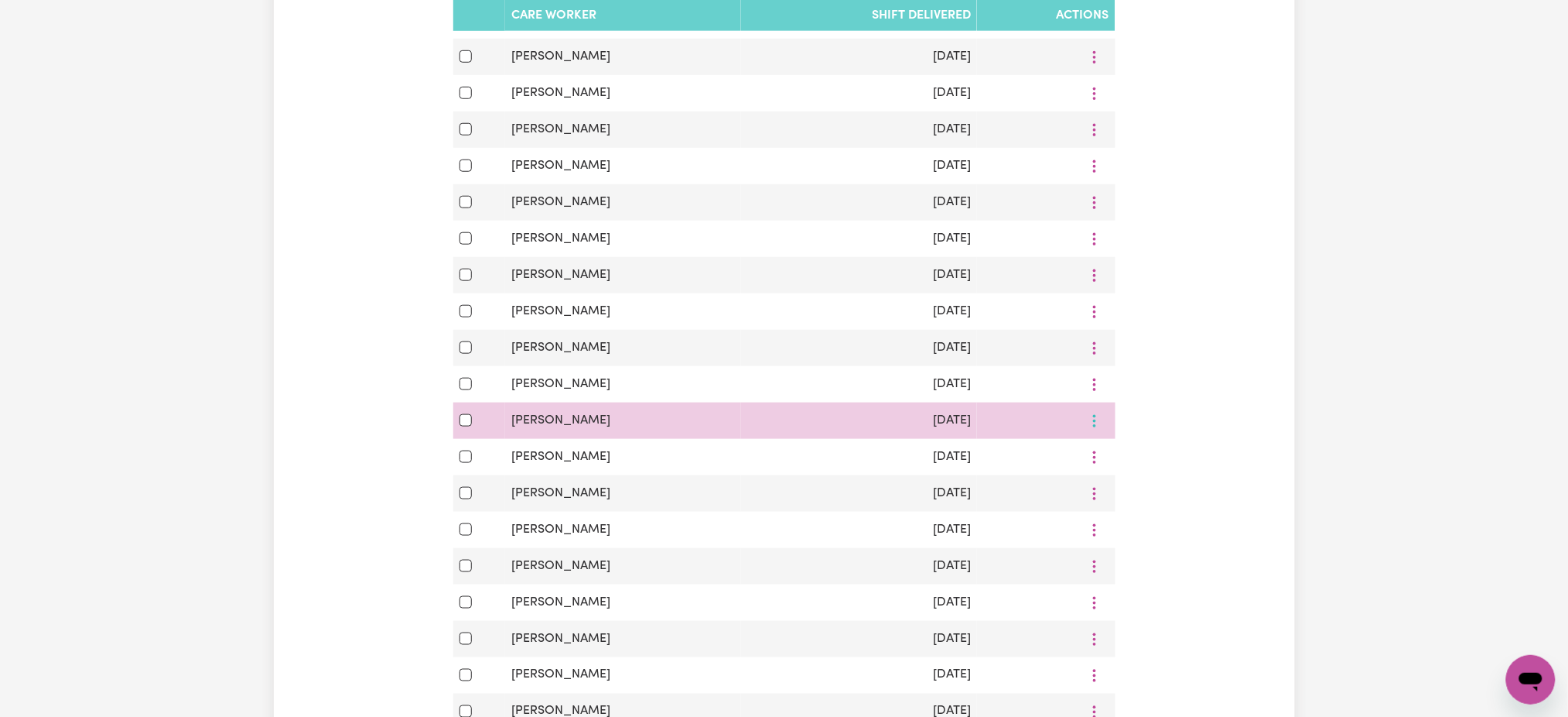
click at [1098, 433] on button "More options" at bounding box center [1095, 421] width 29 height 24
click at [1109, 452] on link "View Shift Note" at bounding box center [1143, 457] width 128 height 31
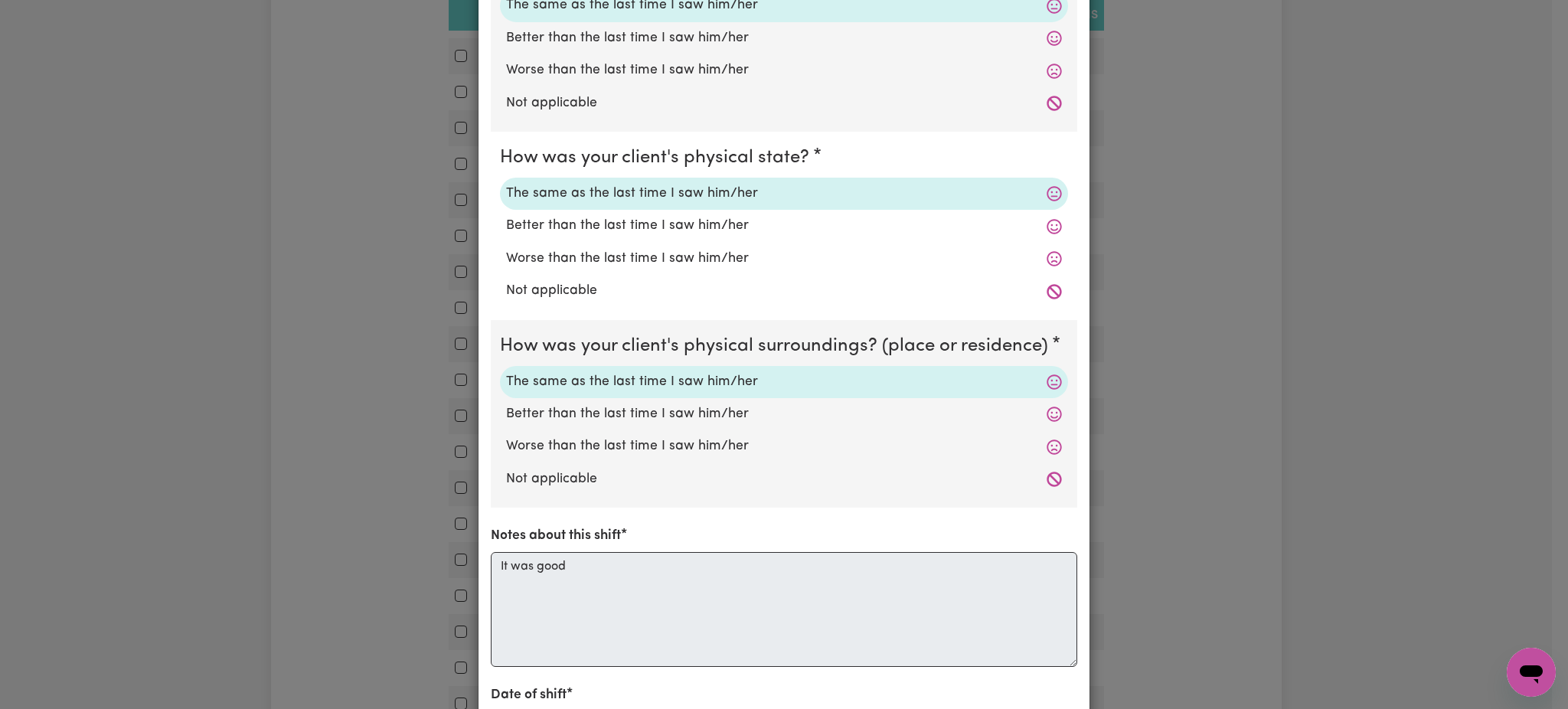
scroll to position [358, 0]
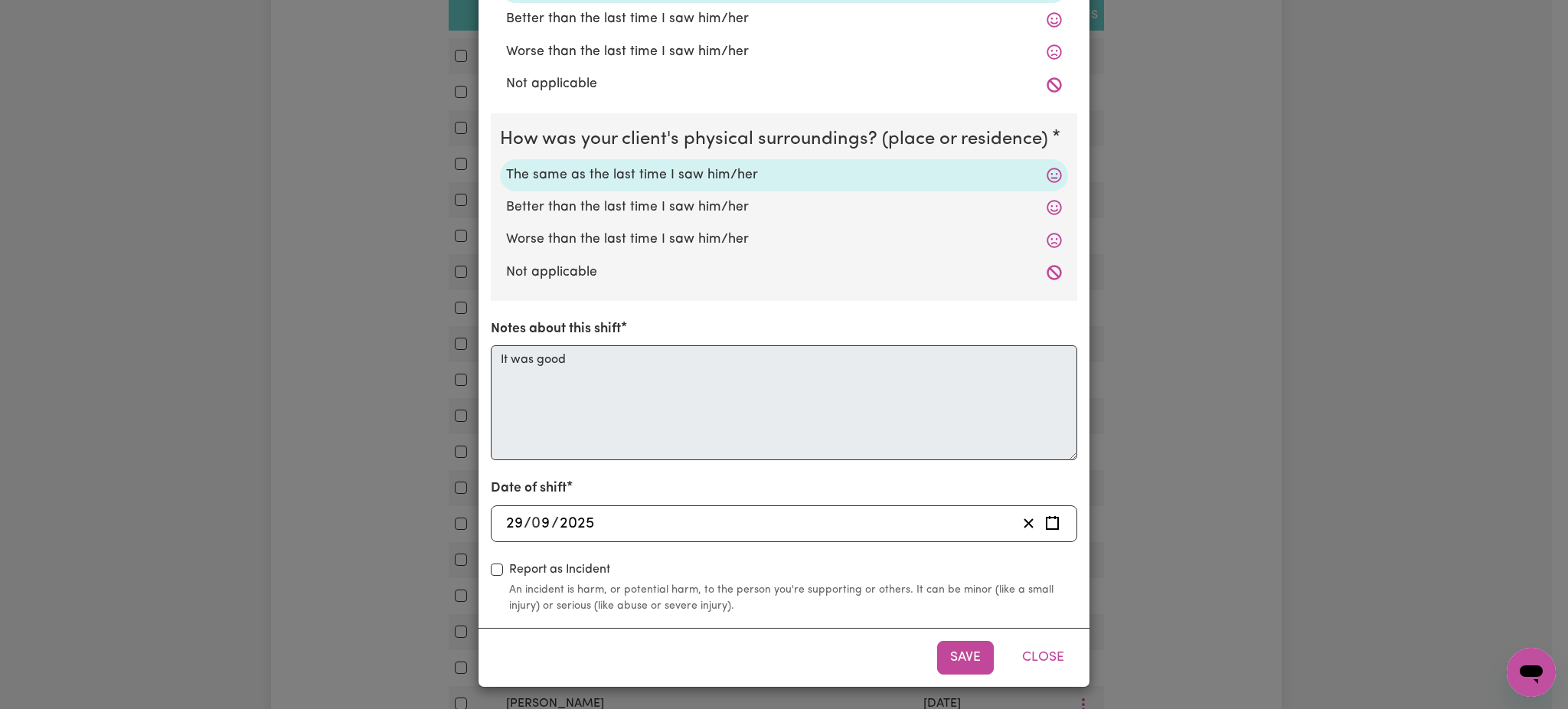
click at [1040, 650] on button "Close" at bounding box center [1043, 658] width 68 height 34
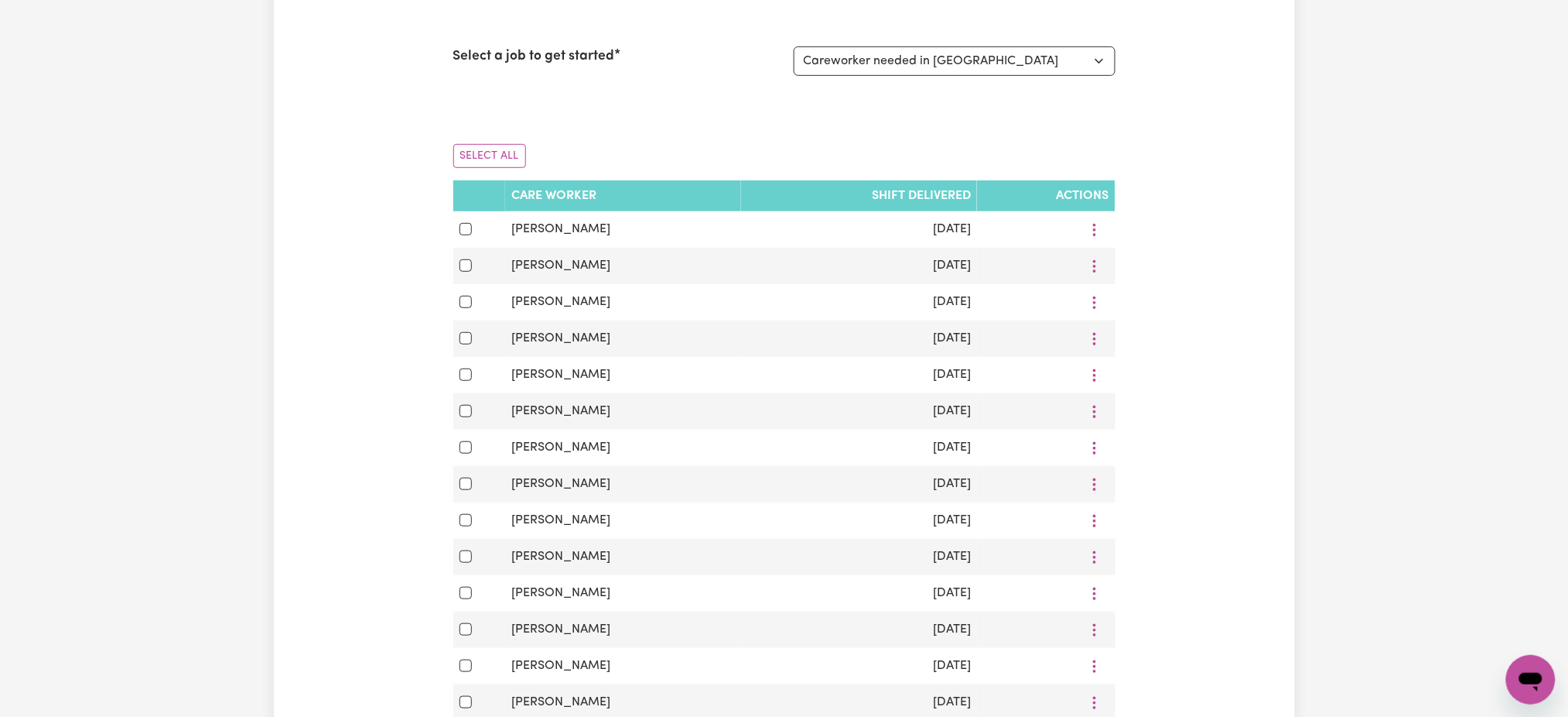
scroll to position [0, 0]
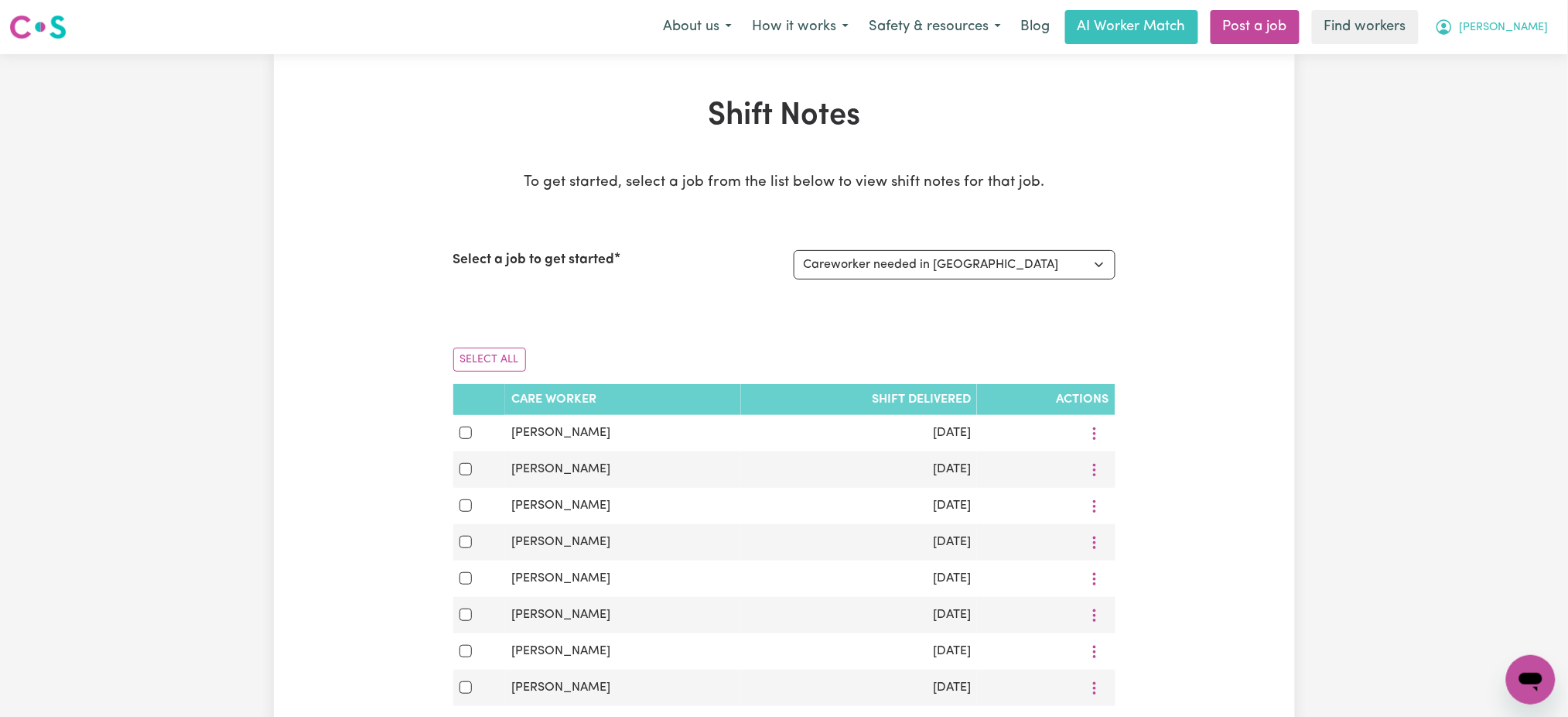
click at [1532, 40] on button "[PERSON_NAME]" at bounding box center [1492, 27] width 134 height 33
click at [1515, 67] on link "My Dashboard" at bounding box center [1497, 60] width 122 height 29
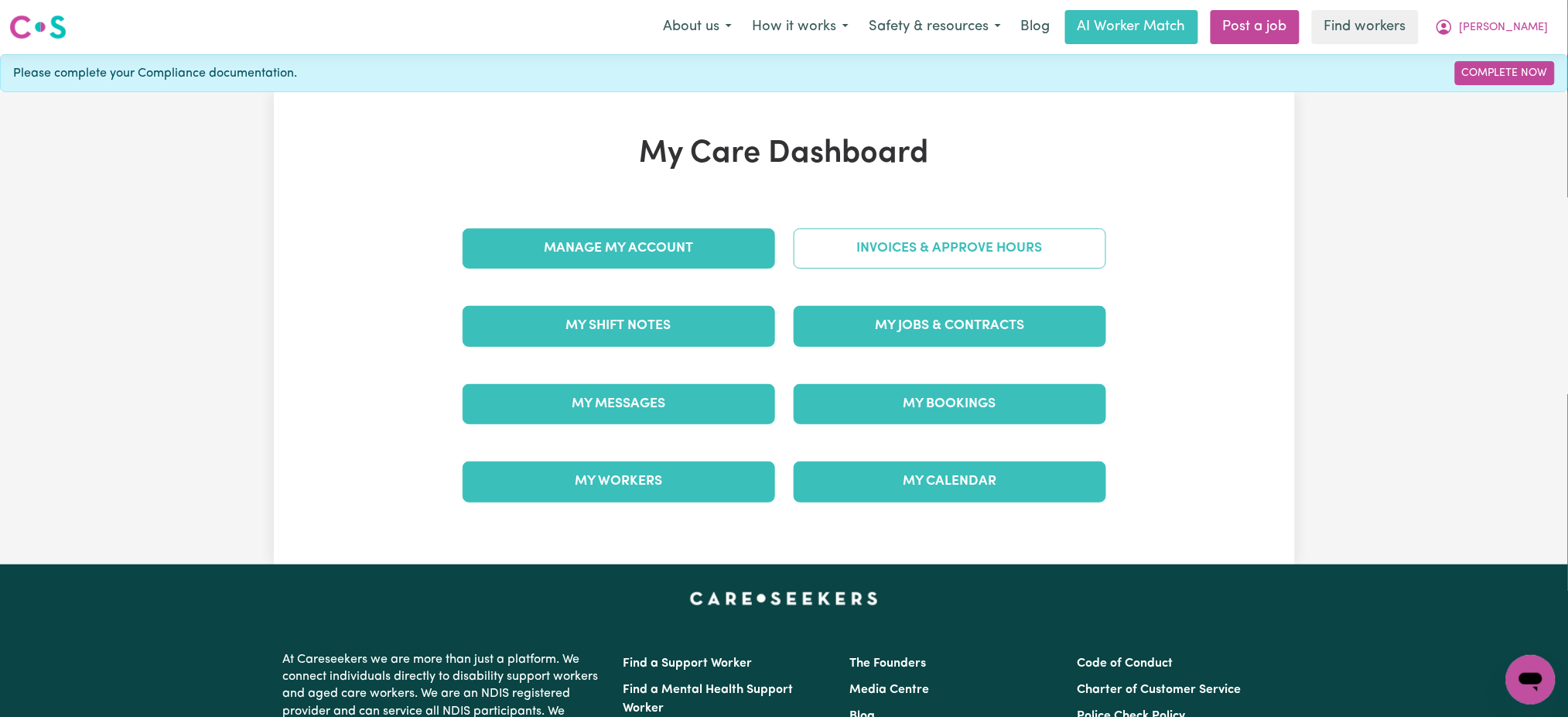
click at [907, 245] on link "Invoices & Approve Hours" at bounding box center [949, 248] width 312 height 40
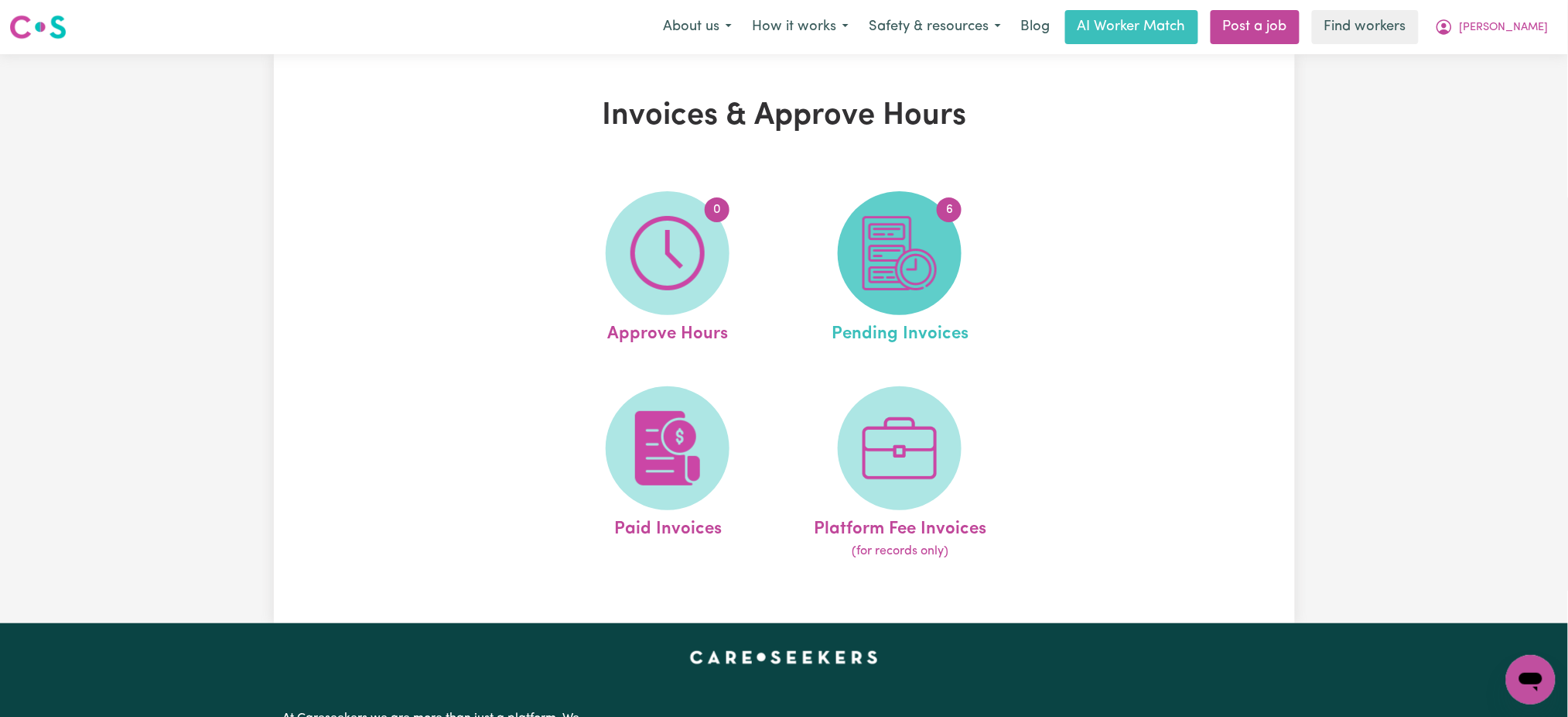
click at [902, 246] on img at bounding box center [900, 253] width 74 height 74
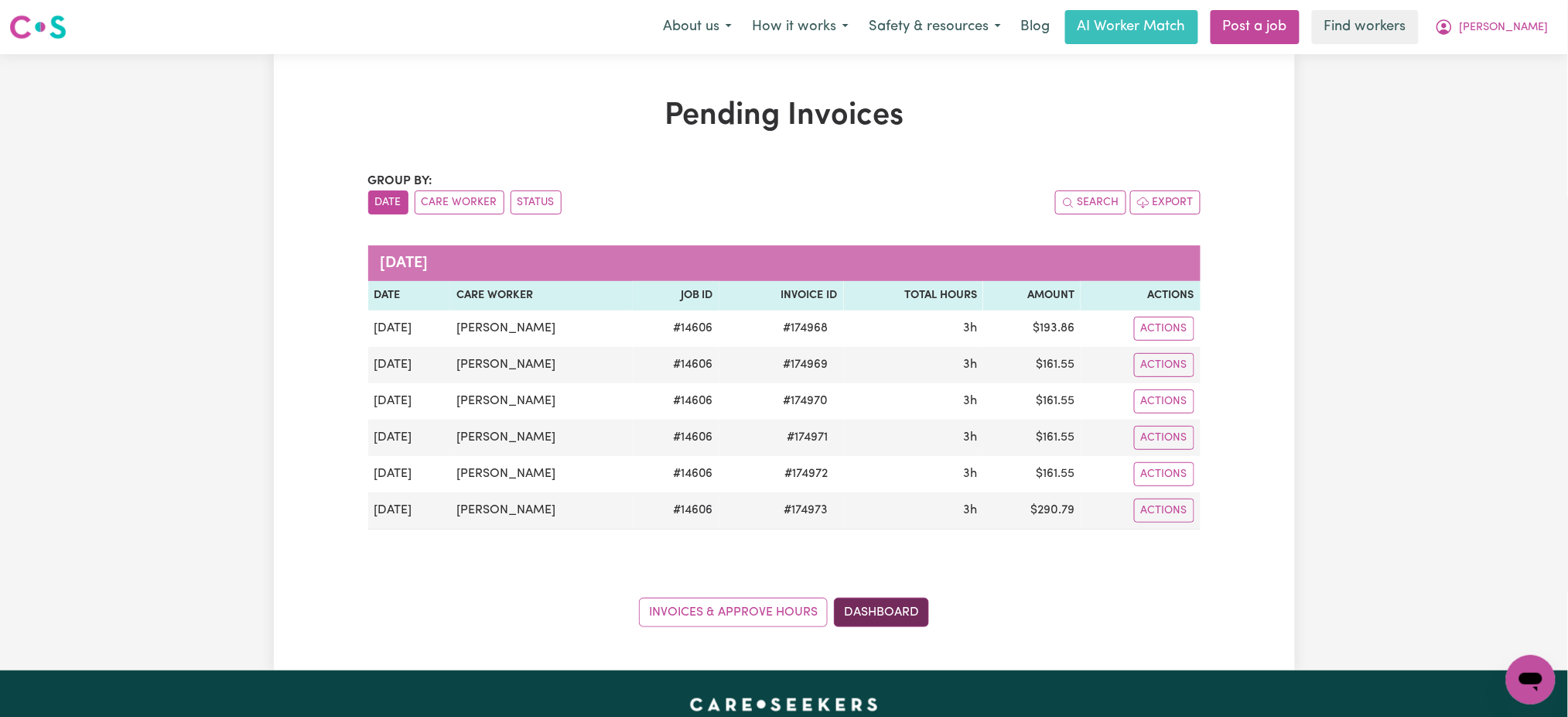
click at [885, 605] on link "Dashboard" at bounding box center [881, 612] width 95 height 29
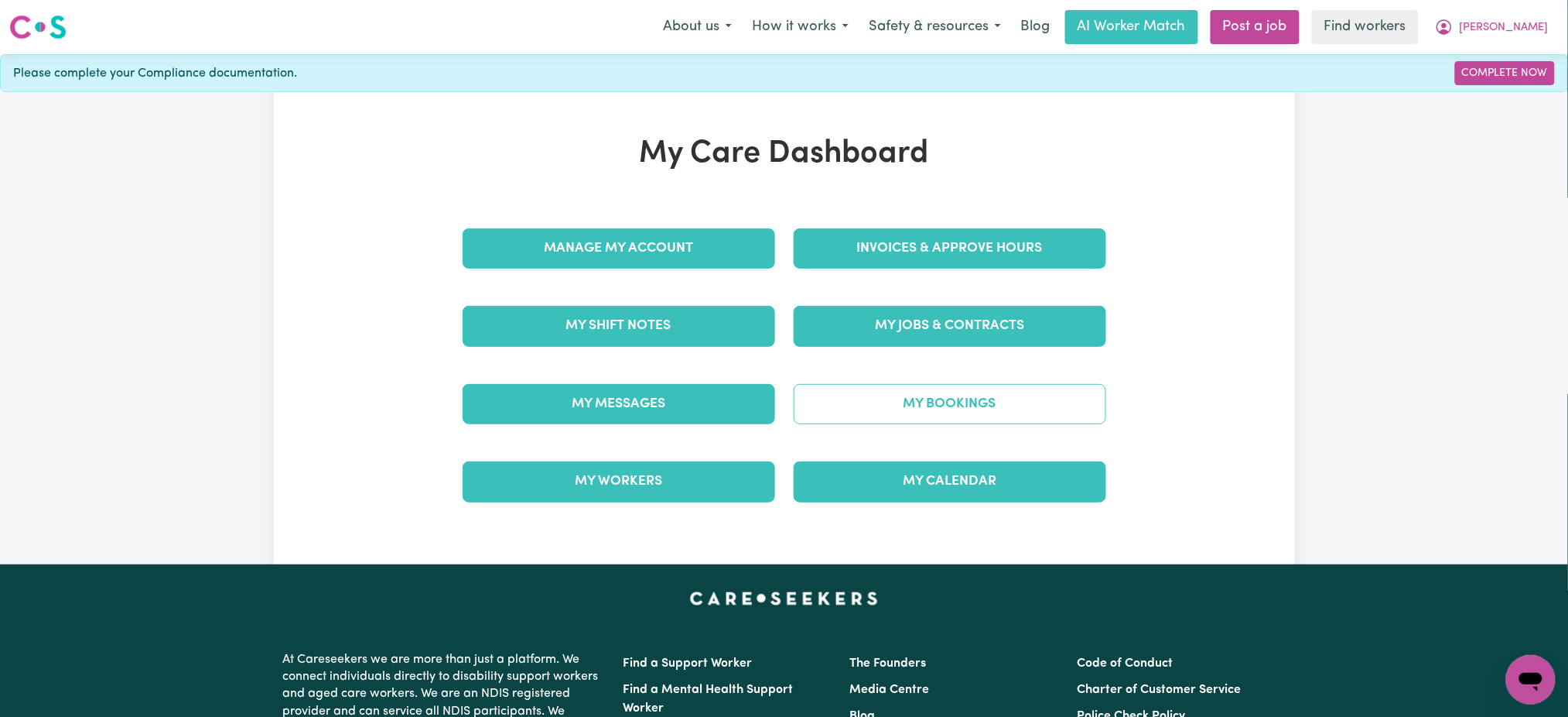
click at [974, 409] on link "My Bookings" at bounding box center [949, 404] width 312 height 40
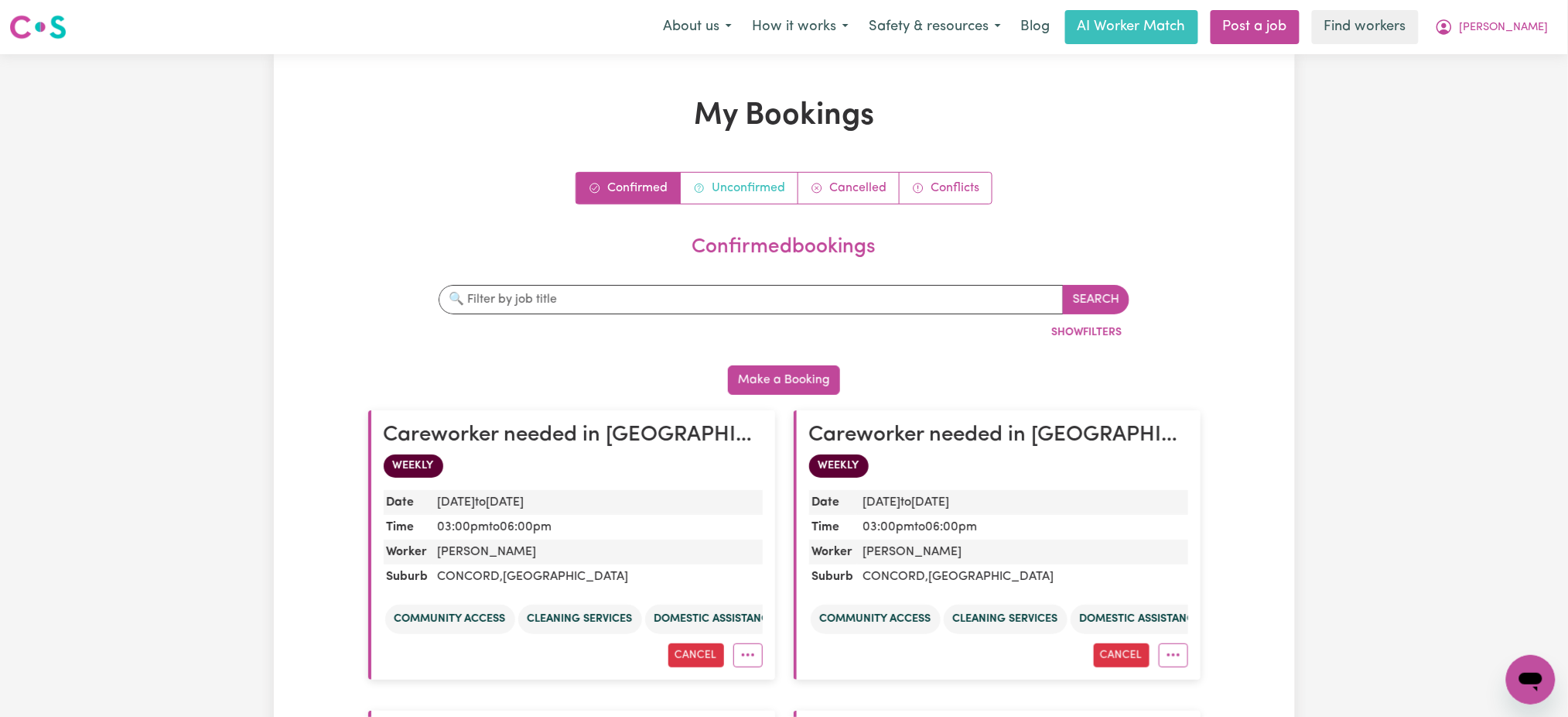
click at [738, 196] on link "Unconfirmed" at bounding box center [740, 188] width 118 height 31
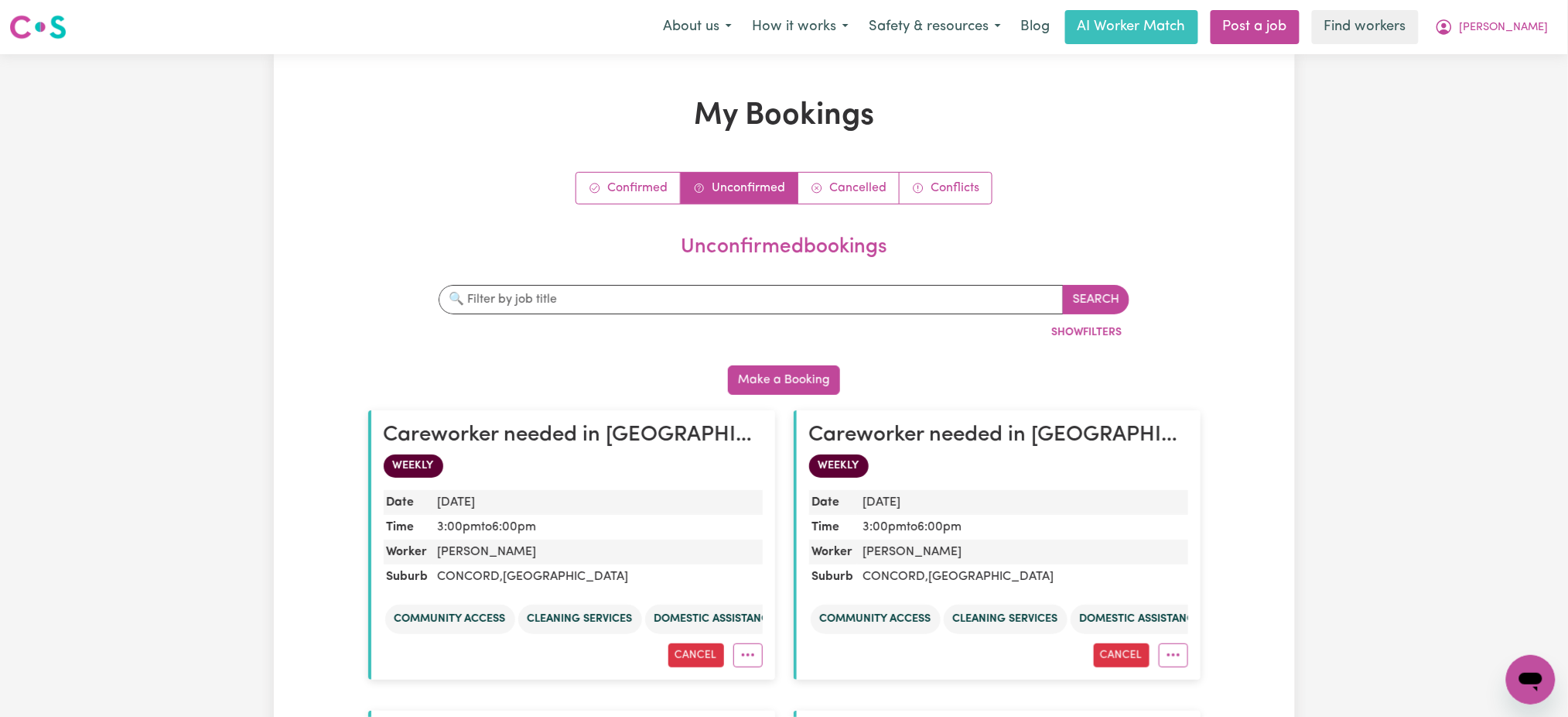
click at [622, 169] on div "My Bookings Confirmed Unconfirmed Cancelled Conflicts unconfirmed bookings Sear…" at bounding box center [784, 559] width 851 height 922
click at [622, 183] on link "Confirmed" at bounding box center [628, 188] width 104 height 31
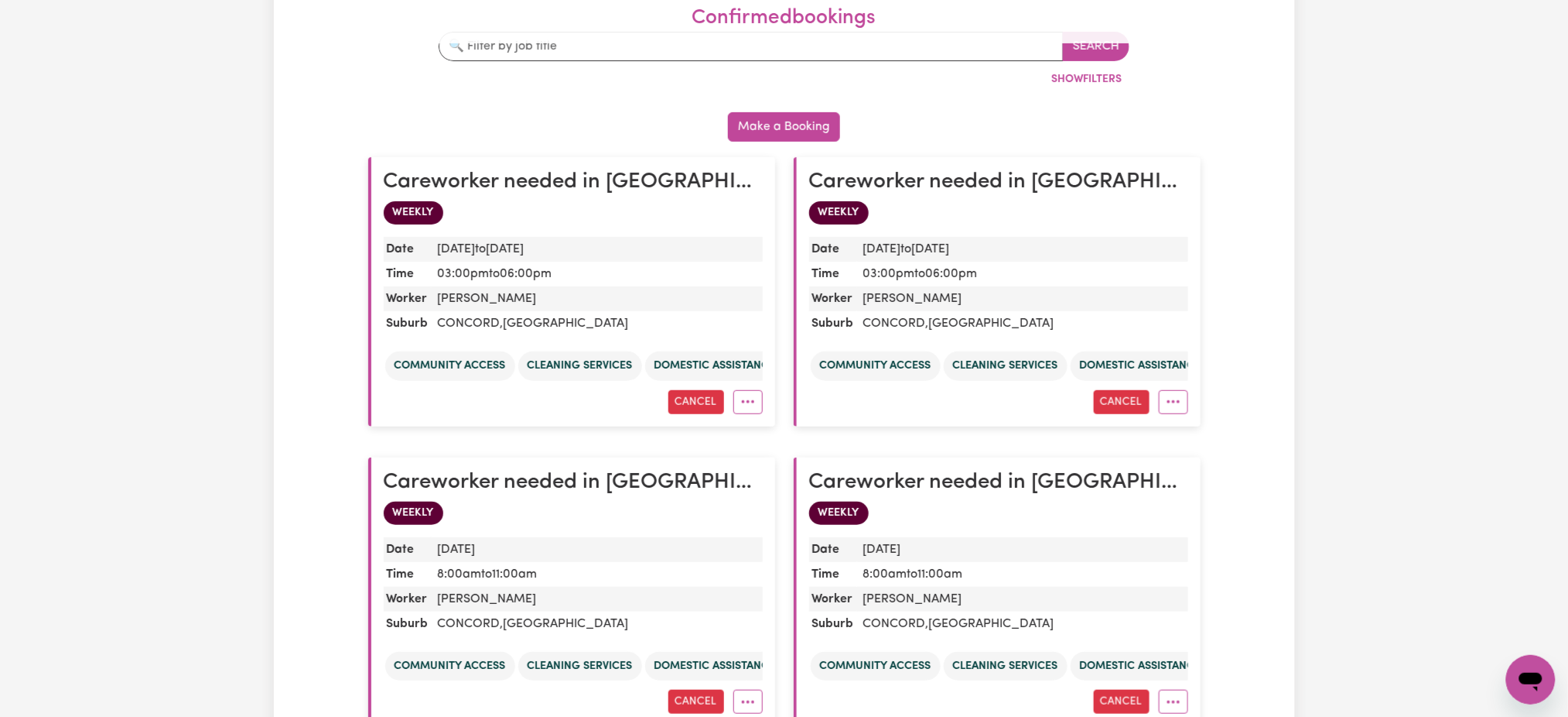
scroll to position [413, 0]
